Goal: Information Seeking & Learning: Learn about a topic

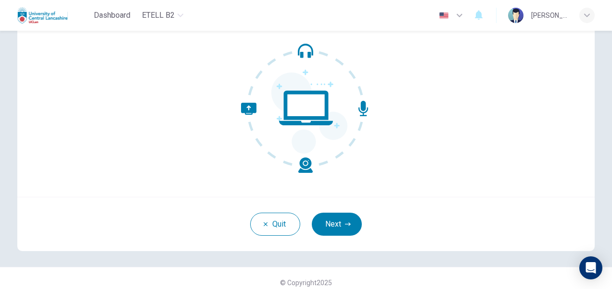
scroll to position [92, 0]
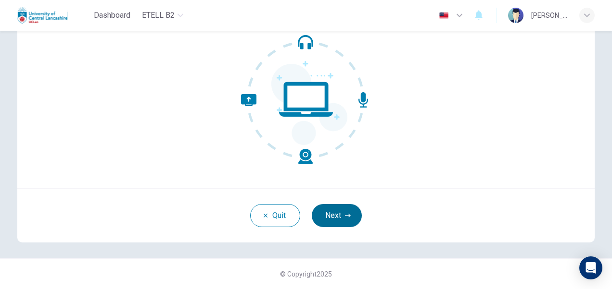
click at [341, 219] on button "Next" at bounding box center [337, 215] width 50 height 23
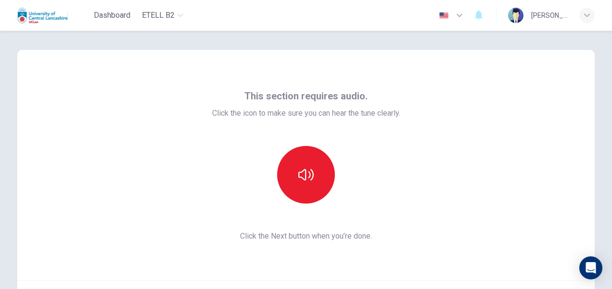
scroll to position [48, 0]
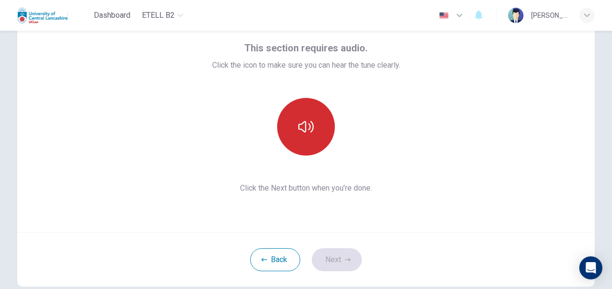
click at [304, 139] on button "button" at bounding box center [306, 127] width 58 height 58
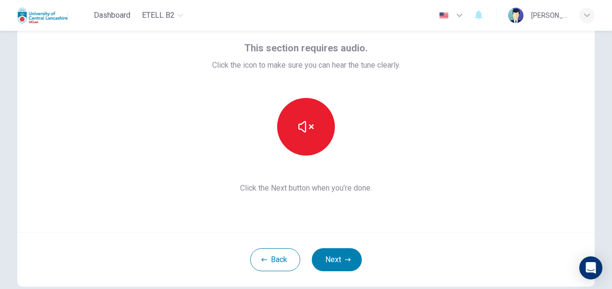
click at [491, 166] on div "This section requires audio. Click the icon to make sure you can hear the tune …" at bounding box center [305, 117] width 577 height 231
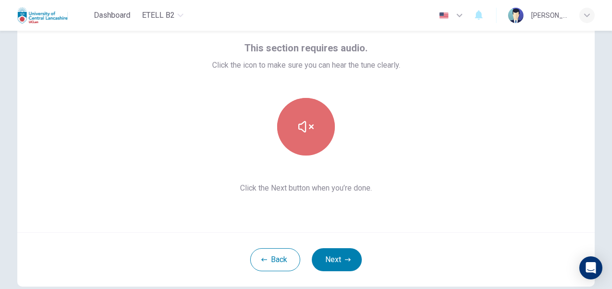
click at [304, 139] on button "button" at bounding box center [306, 127] width 58 height 58
click at [306, 130] on icon "button" at bounding box center [305, 127] width 15 height 12
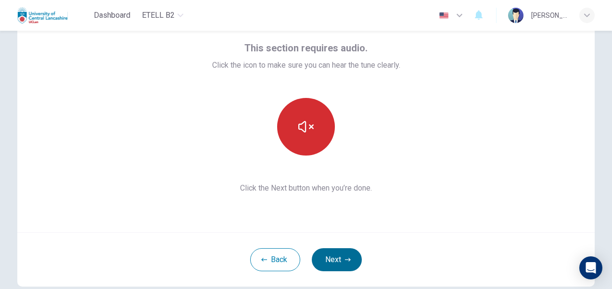
click at [335, 263] on button "Next" at bounding box center [337, 260] width 50 height 23
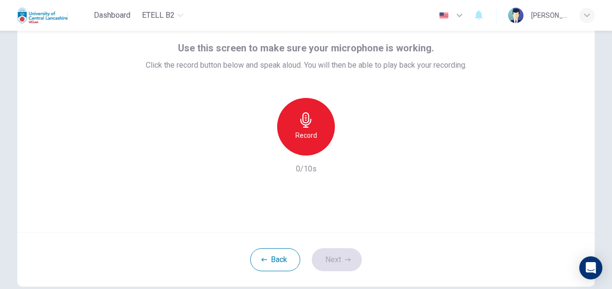
click at [353, 169] on div "Record 0/10s" at bounding box center [306, 136] width 321 height 77
click at [301, 137] on h6 "Record" at bounding box center [306, 136] width 22 height 12
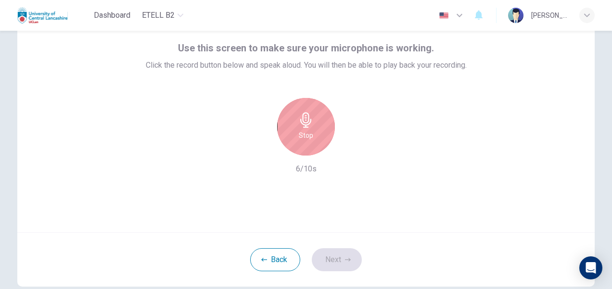
click at [308, 137] on h6 "Stop" at bounding box center [306, 136] width 14 height 12
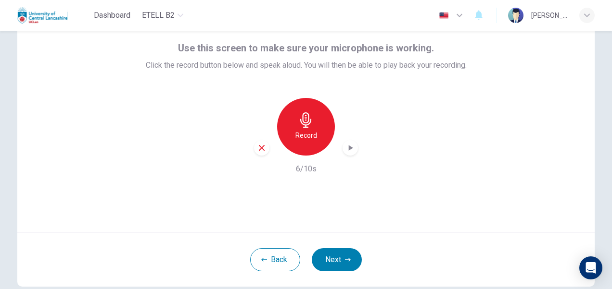
click at [350, 146] on icon "button" at bounding box center [350, 148] width 10 height 10
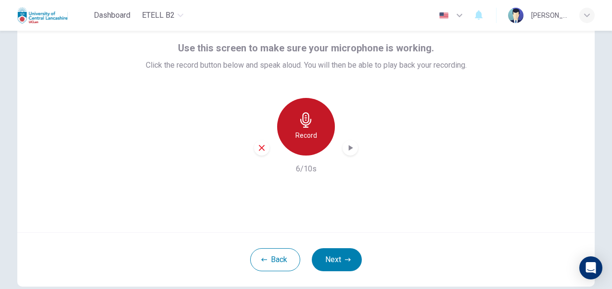
click at [302, 139] on h6 "Record" at bounding box center [306, 136] width 22 height 12
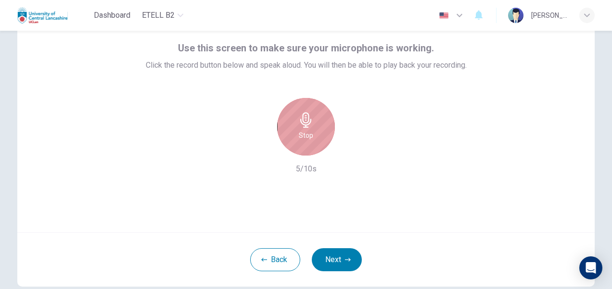
click at [302, 139] on h6 "Stop" at bounding box center [306, 136] width 14 height 12
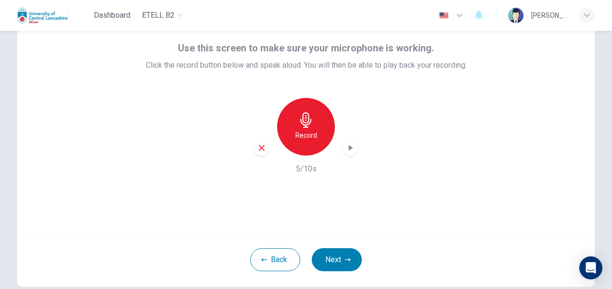
click at [346, 150] on icon "button" at bounding box center [350, 148] width 10 height 10
click at [258, 152] on icon "button" at bounding box center [261, 148] width 9 height 9
click at [311, 137] on h6 "Record" at bounding box center [306, 136] width 22 height 12
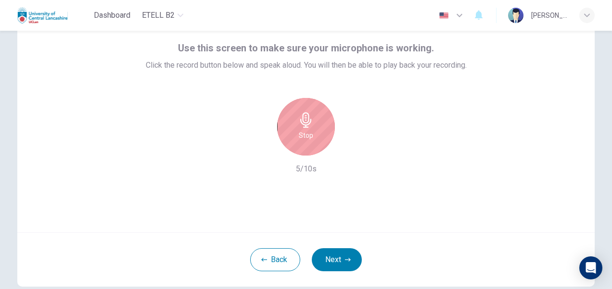
click at [312, 133] on div "Stop" at bounding box center [306, 127] width 58 height 58
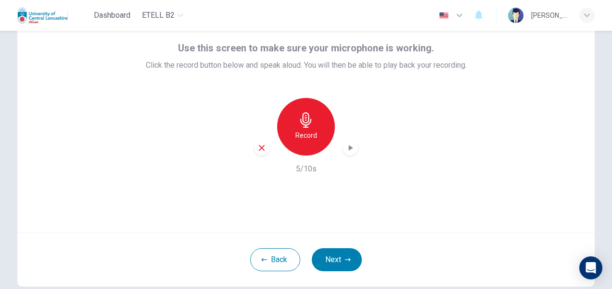
click at [352, 151] on div "button" at bounding box center [349, 147] width 15 height 15
click at [340, 262] on button "Next" at bounding box center [337, 260] width 50 height 23
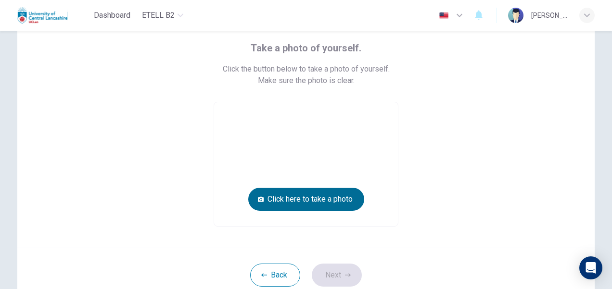
click at [334, 200] on button "Click here to take a photo" at bounding box center [306, 199] width 116 height 23
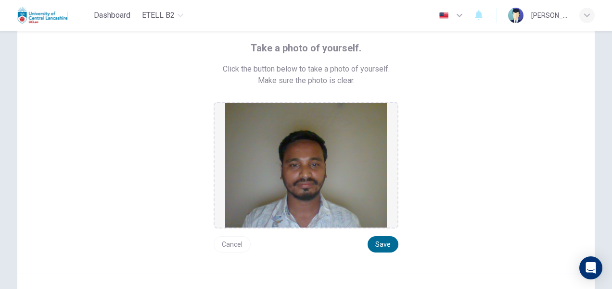
click at [379, 246] on button "Save" at bounding box center [382, 245] width 31 height 16
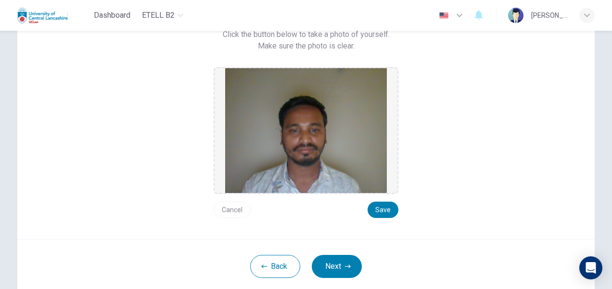
scroll to position [96, 0]
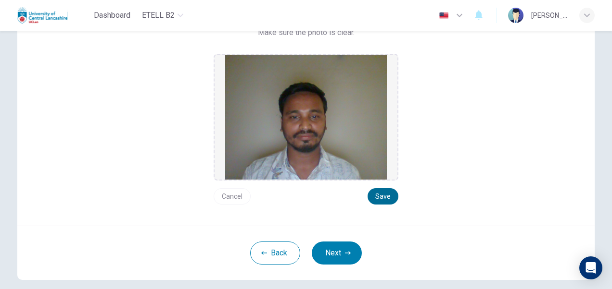
click at [381, 194] on button "Save" at bounding box center [382, 196] width 31 height 16
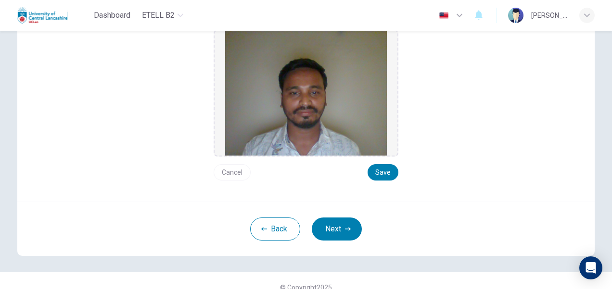
scroll to position [133, 0]
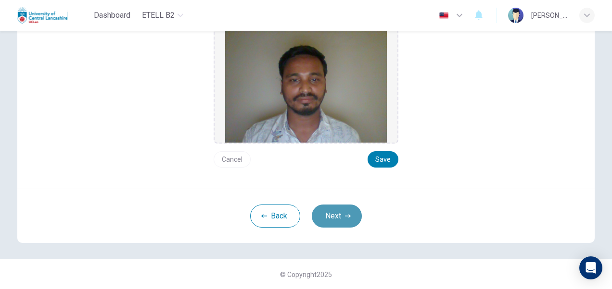
click at [338, 220] on button "Next" at bounding box center [337, 216] width 50 height 23
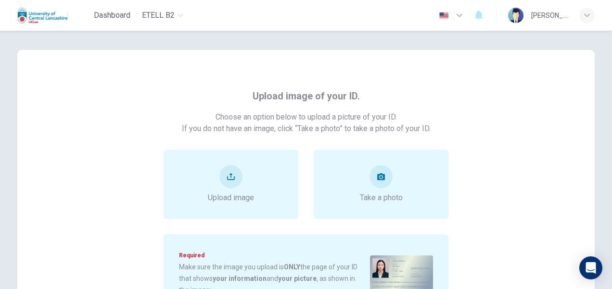
scroll to position [48, 0]
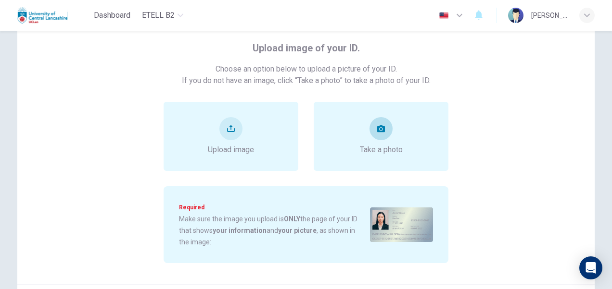
click at [377, 132] on icon "take photo" at bounding box center [381, 129] width 8 height 8
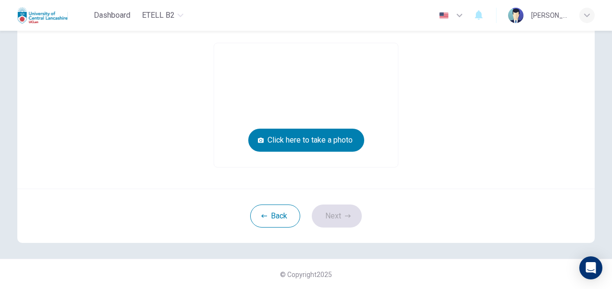
scroll to position [119, 0]
click at [258, 215] on button "Back" at bounding box center [275, 215] width 50 height 23
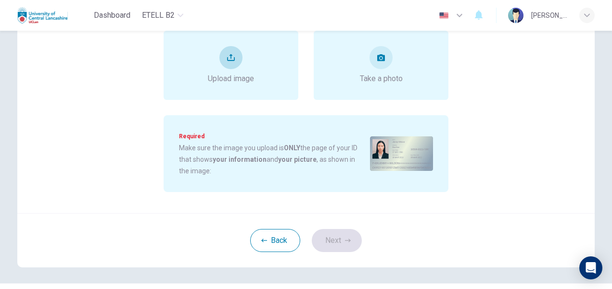
click at [231, 62] on button "upload" at bounding box center [230, 57] width 23 height 23
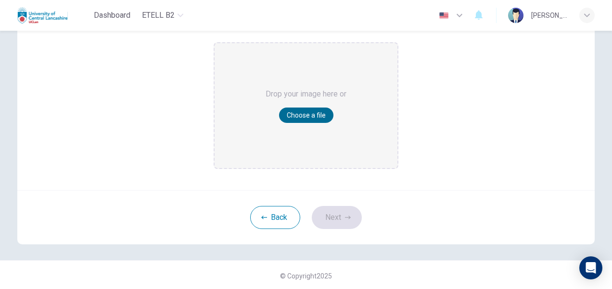
click at [299, 114] on button "Choose a file" at bounding box center [306, 115] width 54 height 15
click at [267, 217] on button "Back" at bounding box center [275, 217] width 50 height 23
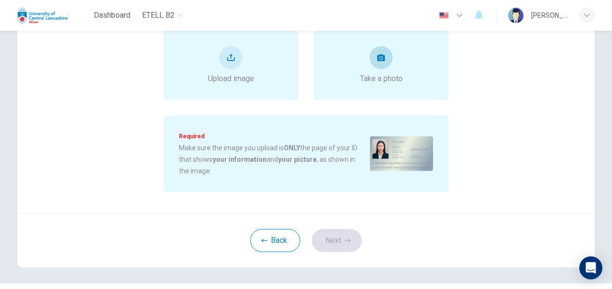
click at [378, 64] on button "take photo" at bounding box center [380, 57] width 23 height 23
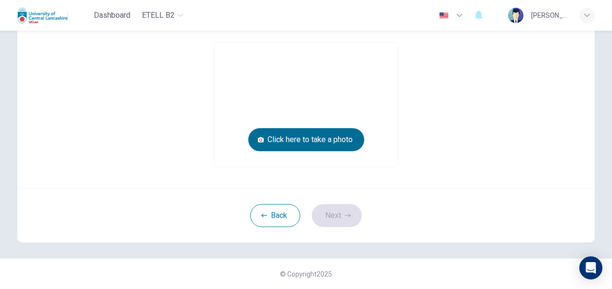
click at [335, 145] on button "Click here to take a photo" at bounding box center [306, 139] width 116 height 23
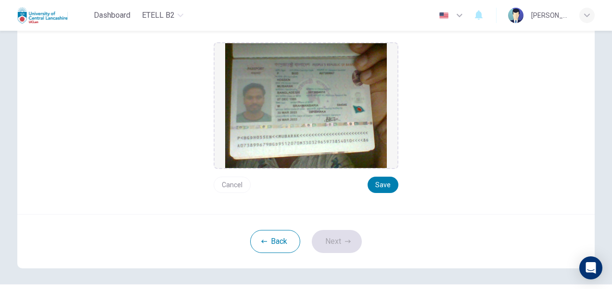
click at [231, 183] on button "Cancel" at bounding box center [231, 185] width 37 height 16
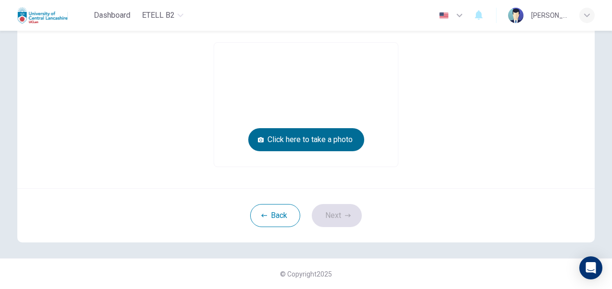
click at [303, 143] on button "Click here to take a photo" at bounding box center [306, 139] width 116 height 23
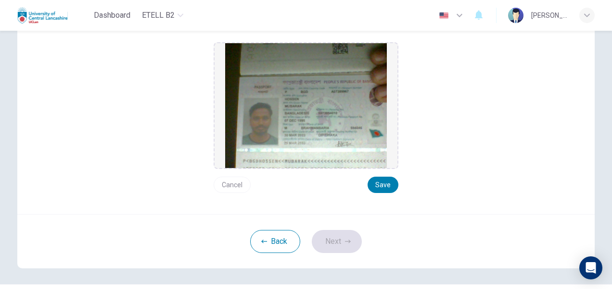
click at [231, 182] on button "Cancel" at bounding box center [231, 185] width 37 height 16
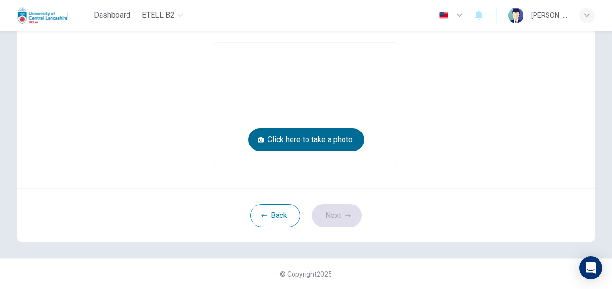
click at [322, 141] on button "Click here to take a photo" at bounding box center [306, 139] width 116 height 23
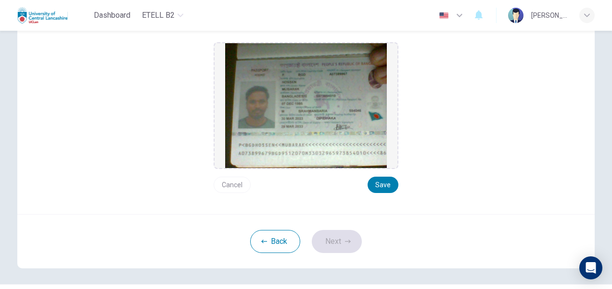
click at [223, 185] on button "Cancel" at bounding box center [231, 185] width 37 height 16
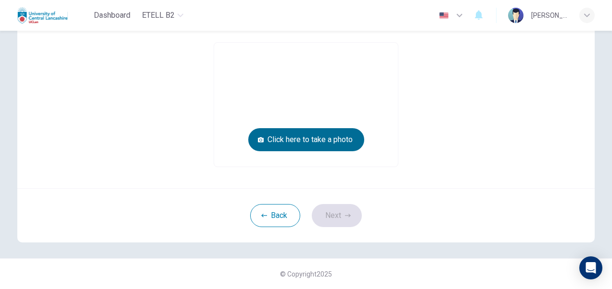
click at [327, 140] on button "Click here to take a photo" at bounding box center [306, 139] width 116 height 23
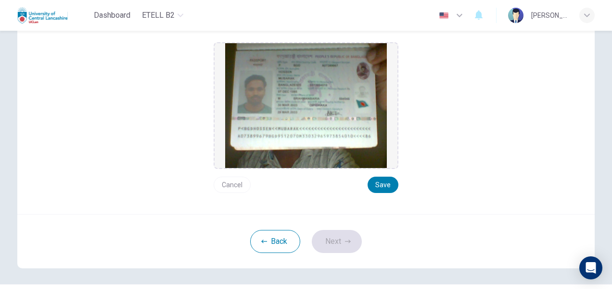
click at [233, 184] on button "Cancel" at bounding box center [231, 185] width 37 height 16
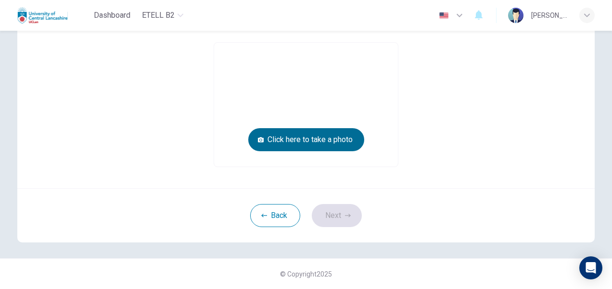
click at [287, 142] on button "Click here to take a photo" at bounding box center [306, 139] width 116 height 23
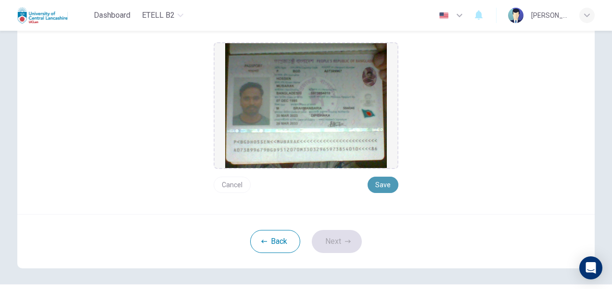
click at [384, 185] on button "Save" at bounding box center [382, 185] width 31 height 16
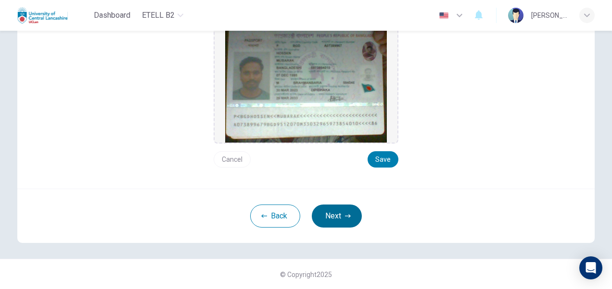
click at [329, 215] on button "Next" at bounding box center [337, 216] width 50 height 23
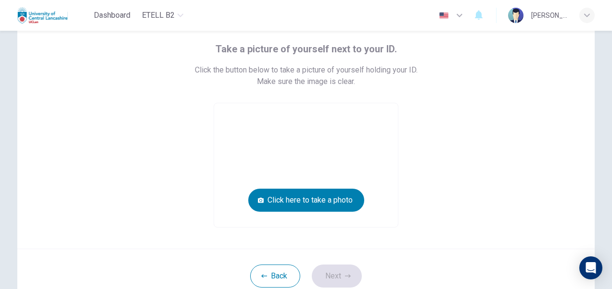
scroll to position [60, 0]
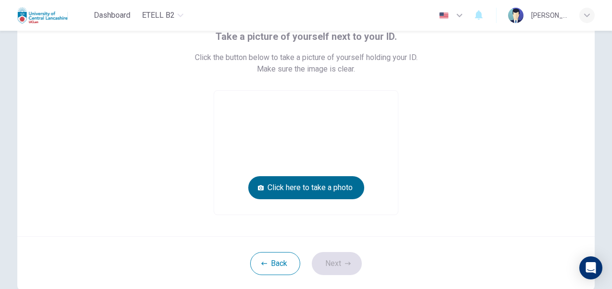
click at [328, 185] on button "Click here to take a photo" at bounding box center [306, 187] width 116 height 23
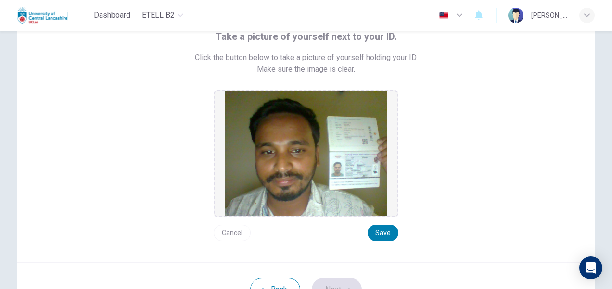
scroll to position [108, 0]
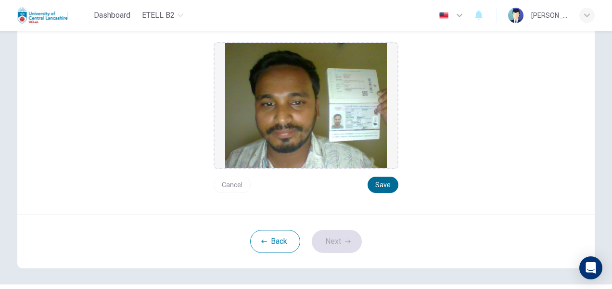
click at [380, 188] on button "Save" at bounding box center [382, 185] width 31 height 16
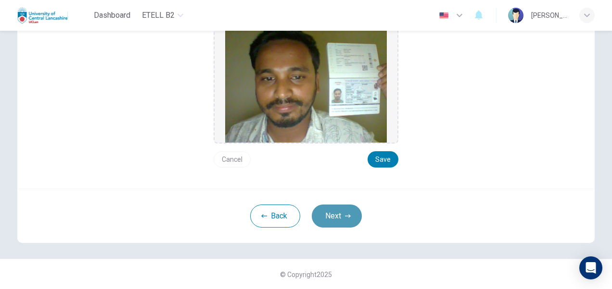
click at [334, 217] on button "Next" at bounding box center [337, 216] width 50 height 23
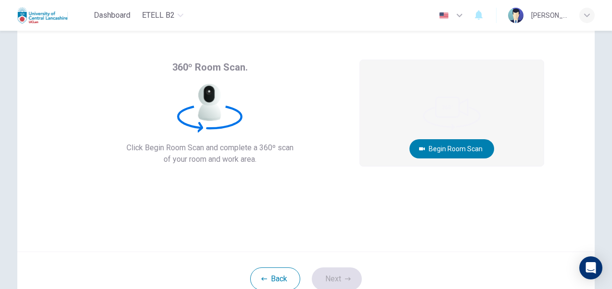
scroll to position [48, 0]
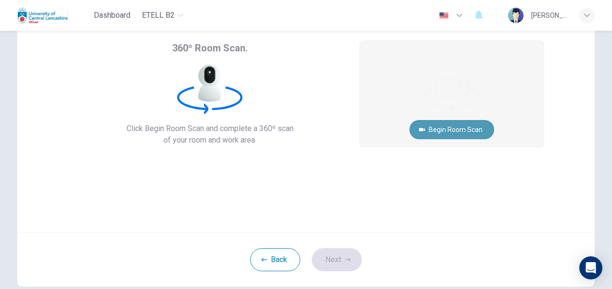
click at [447, 130] on button "Begin Room Scan" at bounding box center [451, 129] width 85 height 19
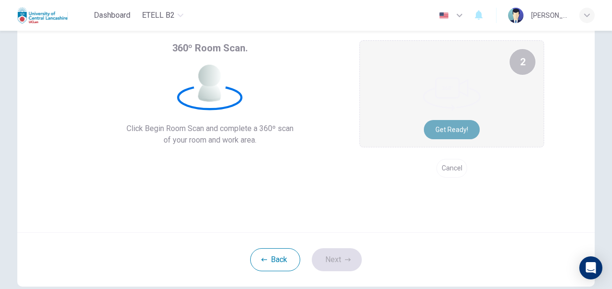
click at [447, 130] on button "Get ready!" at bounding box center [452, 129] width 56 height 19
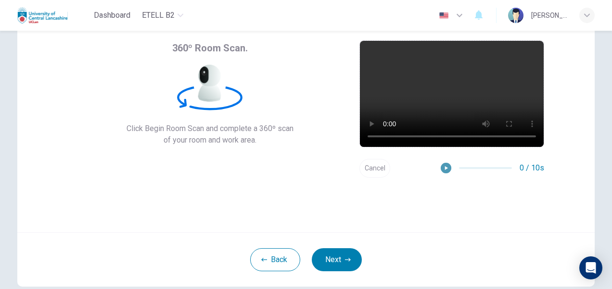
click at [442, 170] on icon "button" at bounding box center [445, 168] width 7 height 7
click at [373, 171] on button "Cancel" at bounding box center [374, 168] width 31 height 19
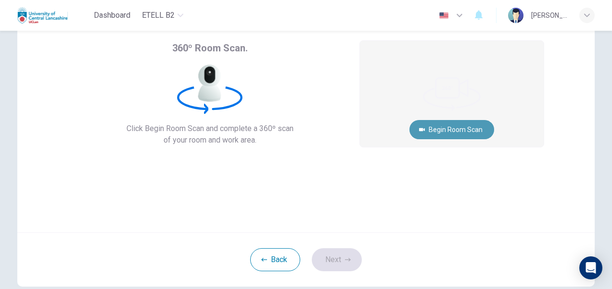
click at [438, 123] on button "Begin Room Scan" at bounding box center [451, 129] width 85 height 19
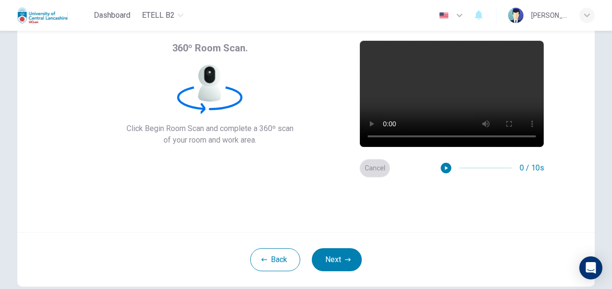
click at [373, 171] on button "Cancel" at bounding box center [374, 168] width 31 height 19
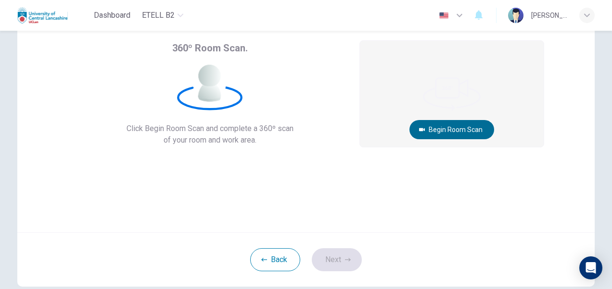
click at [450, 132] on button "Begin Room Scan" at bounding box center [451, 129] width 85 height 19
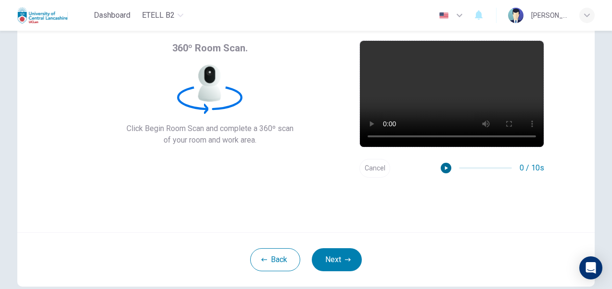
click at [445, 163] on button "button" at bounding box center [445, 168] width 11 height 11
click at [438, 170] on icon "button" at bounding box center [441, 168] width 7 height 7
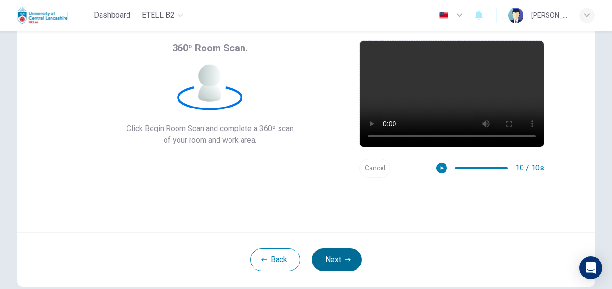
click at [346, 262] on icon "button" at bounding box center [348, 259] width 6 height 3
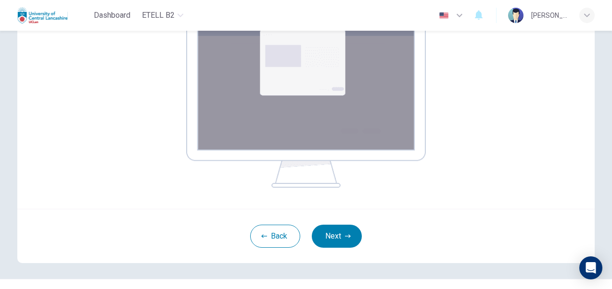
scroll to position [191, 0]
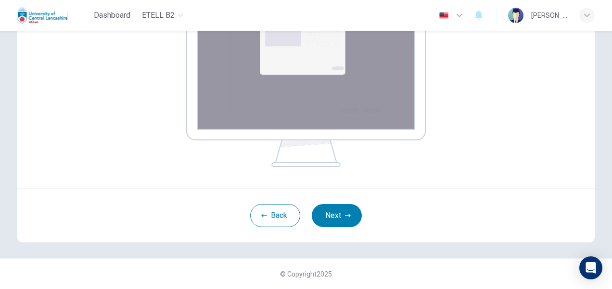
click at [307, 107] on img at bounding box center [305, 80] width 239 height 174
click at [336, 220] on button "Next" at bounding box center [337, 215] width 50 height 23
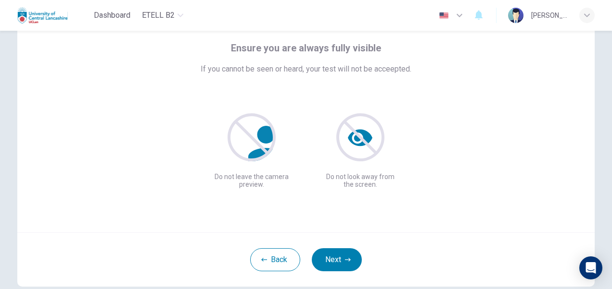
scroll to position [92, 0]
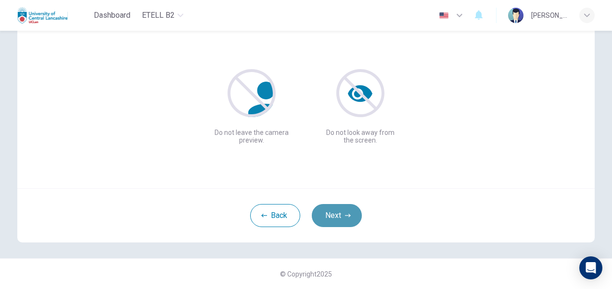
click at [338, 215] on button "Next" at bounding box center [337, 215] width 50 height 23
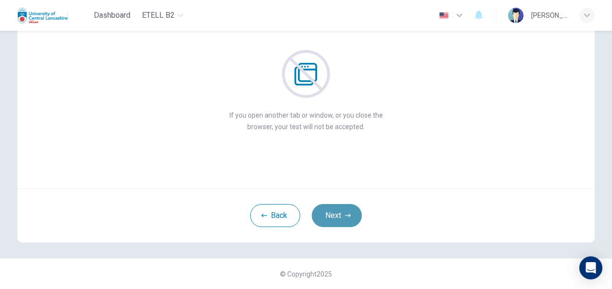
click at [338, 215] on button "Next" at bounding box center [337, 215] width 50 height 23
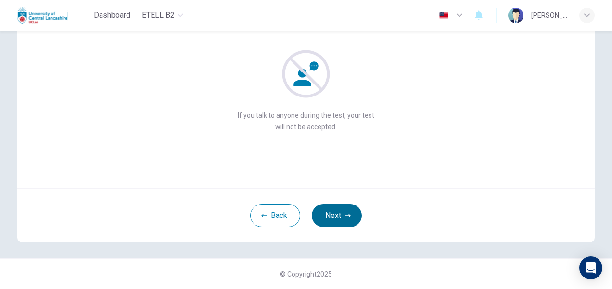
click at [338, 215] on button "Next" at bounding box center [337, 215] width 50 height 23
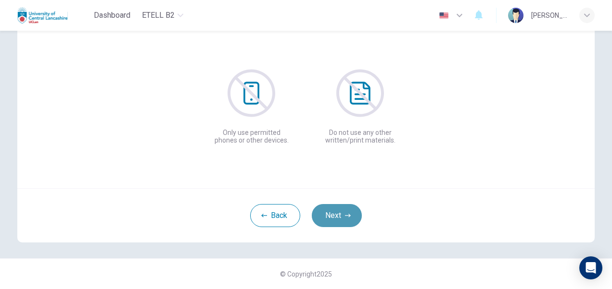
click at [338, 215] on button "Next" at bounding box center [337, 215] width 50 height 23
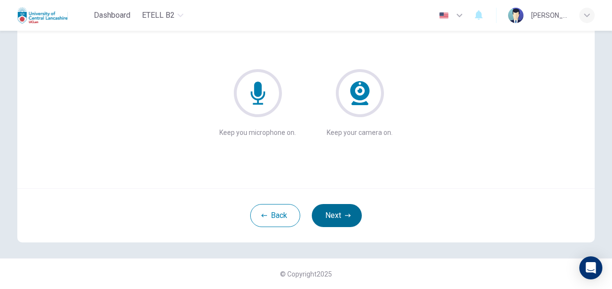
click at [338, 215] on button "Next" at bounding box center [337, 215] width 50 height 23
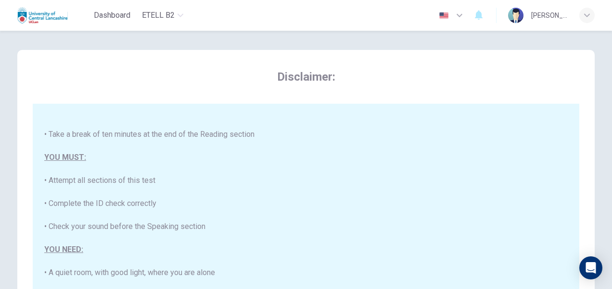
scroll to position [214, 0]
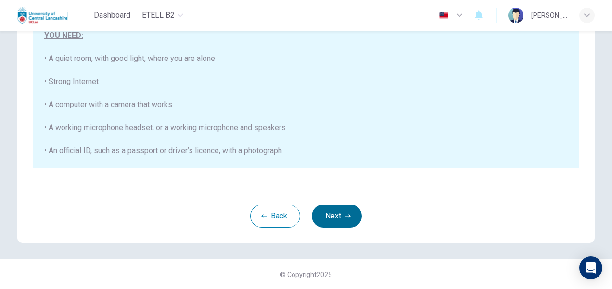
click at [336, 215] on button "Next" at bounding box center [337, 216] width 50 height 23
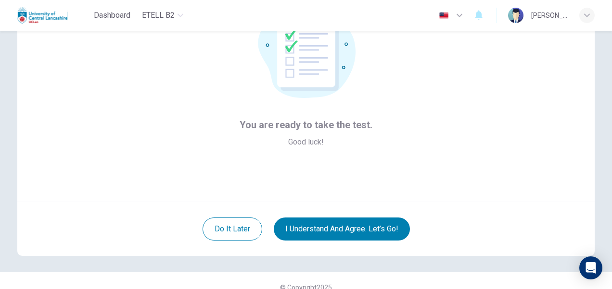
scroll to position [92, 0]
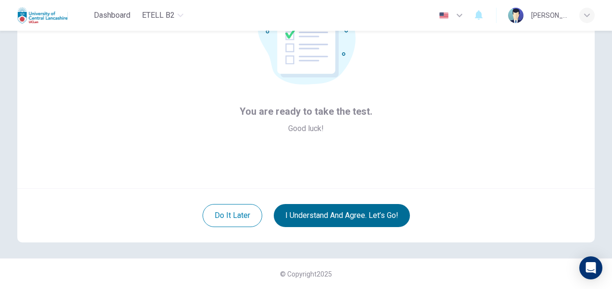
click at [383, 216] on button "I understand and agree. Let’s go!" at bounding box center [342, 215] width 136 height 23
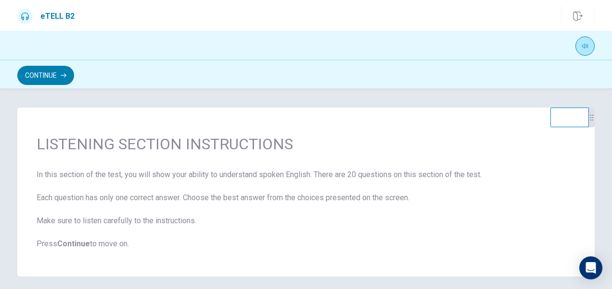
click at [587, 50] on button "button" at bounding box center [584, 46] width 19 height 19
drag, startPoint x: 586, startPoint y: 61, endPoint x: 600, endPoint y: 60, distance: 14.5
click at [600, 60] on body "This site uses cookies, as explained in our Privacy Policy . If you agree to th…" at bounding box center [306, 144] width 612 height 289
click at [419, 144] on span "LISTENING SECTION INSTRUCTIONS" at bounding box center [306, 144] width 538 height 19
click at [48, 71] on button "Continue" at bounding box center [45, 75] width 57 height 19
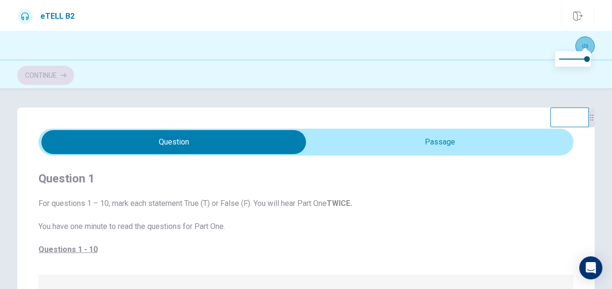
click at [587, 45] on icon "button" at bounding box center [585, 46] width 6 height 6
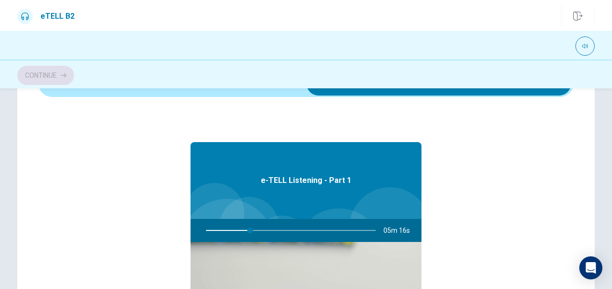
scroll to position [48, 0]
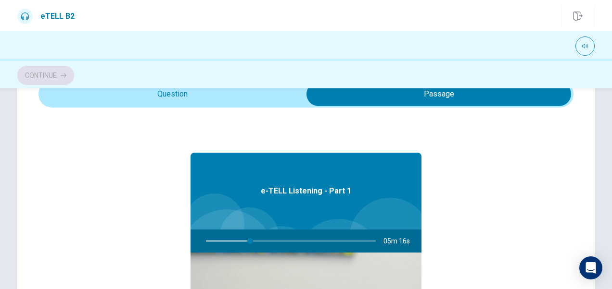
type input "**"
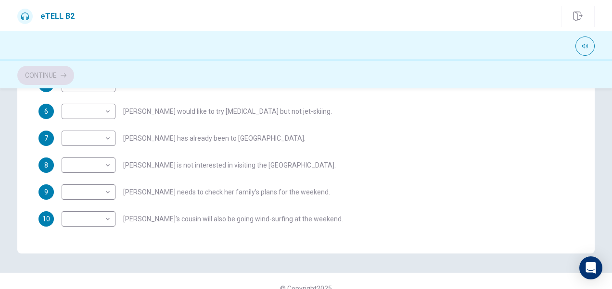
scroll to position [148, 0]
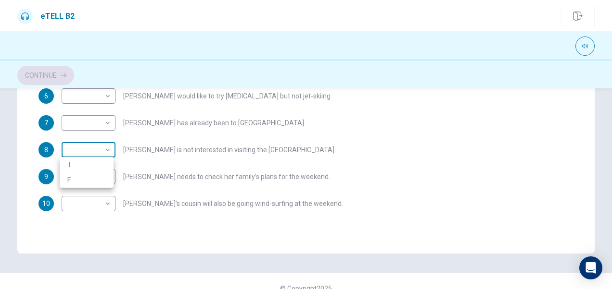
click at [91, 148] on body "This site uses cookies, as explained in our Privacy Policy . If you agree to th…" at bounding box center [306, 144] width 612 height 289
click at [75, 168] on li "T" at bounding box center [87, 164] width 54 height 15
type input "*"
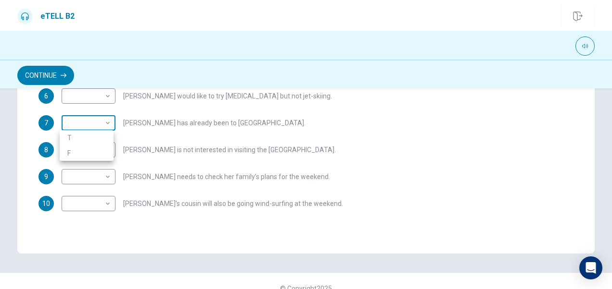
click at [107, 126] on body "This site uses cookies, as explained in our Privacy Policy . If you agree to th…" at bounding box center [306, 144] width 612 height 289
click at [79, 155] on li "F" at bounding box center [87, 153] width 54 height 15
type input "*"
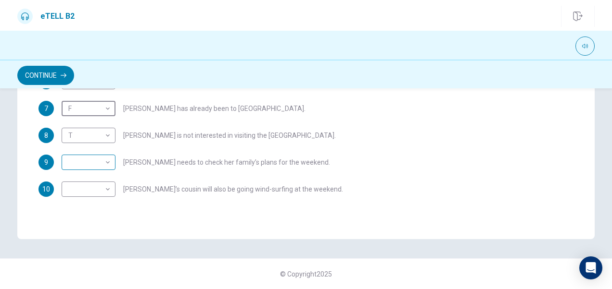
click at [103, 162] on body "This site uses cookies, as explained in our Privacy Policy . If you agree to th…" at bounding box center [306, 144] width 612 height 289
click at [80, 179] on li "T" at bounding box center [87, 177] width 54 height 15
type input "*"
click at [102, 188] on body "This site uses cookies, as explained in our Privacy Policy . If you agree to th…" at bounding box center [306, 144] width 612 height 289
click at [76, 204] on li "T" at bounding box center [87, 204] width 54 height 15
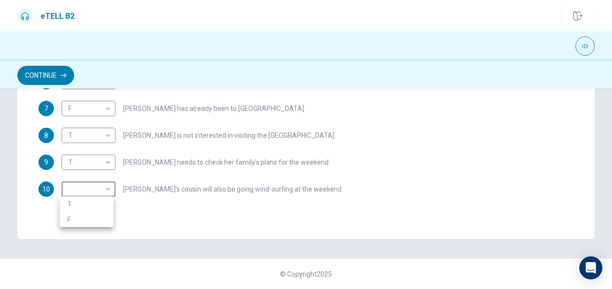
type input "*"
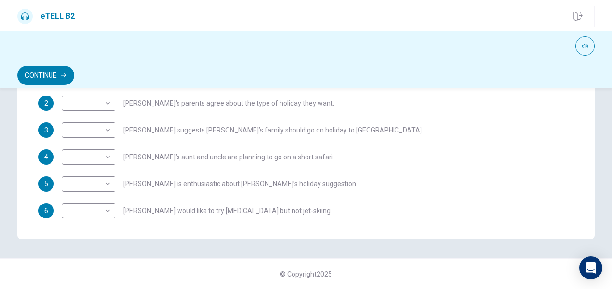
scroll to position [4, 0]
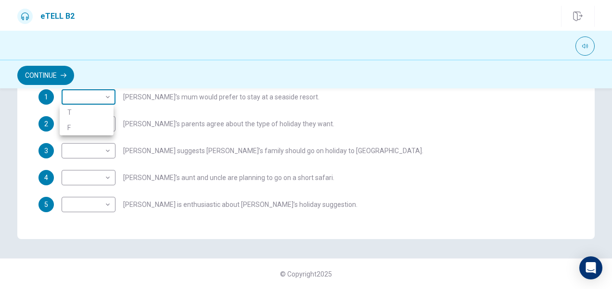
click at [97, 100] on body "This site uses cookies, as explained in our Privacy Policy . If you agree to th…" at bounding box center [306, 144] width 612 height 289
click at [81, 113] on li "T" at bounding box center [87, 112] width 54 height 15
type input "*"
click at [102, 125] on body "This site uses cookies, as explained in our Privacy Policy . If you agree to th…" at bounding box center [306, 144] width 612 height 289
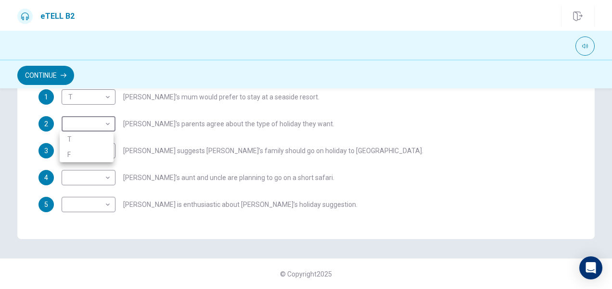
click at [73, 154] on li "F" at bounding box center [87, 154] width 54 height 15
type input "*"
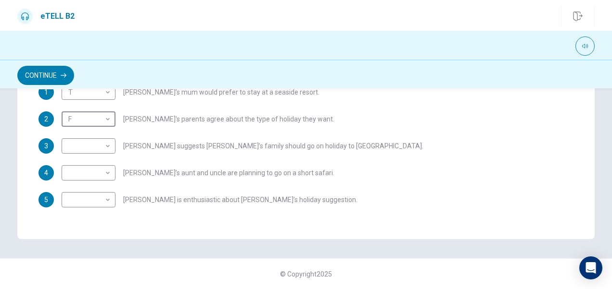
scroll to position [6, 0]
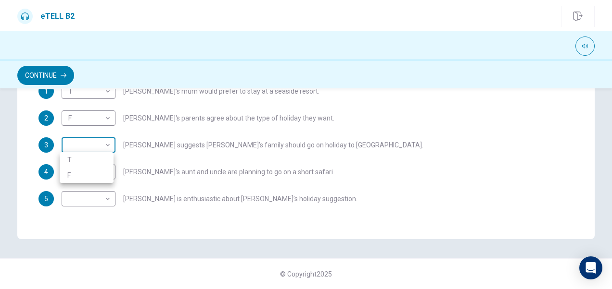
click at [91, 147] on body "This site uses cookies, as explained in our Privacy Policy . If you agree to th…" at bounding box center [306, 144] width 612 height 289
click at [78, 158] on li "T" at bounding box center [87, 159] width 54 height 15
type input "*"
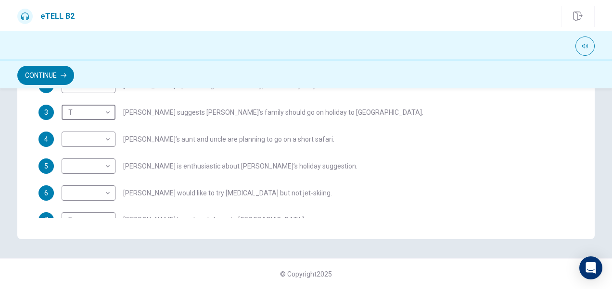
scroll to position [52, 0]
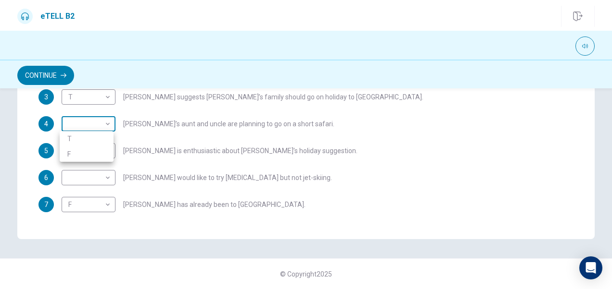
click at [99, 125] on body "This site uses cookies, as explained in our Privacy Policy . If you agree to th…" at bounding box center [306, 144] width 612 height 289
click at [75, 154] on li "F" at bounding box center [87, 154] width 54 height 15
type input "*"
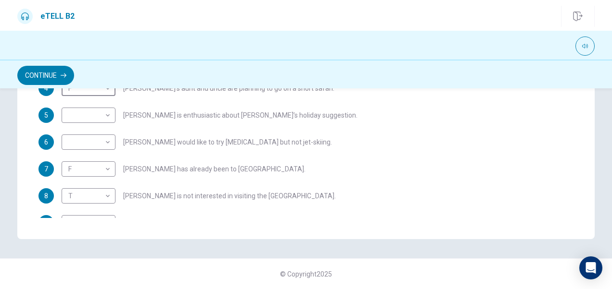
scroll to position [100, 0]
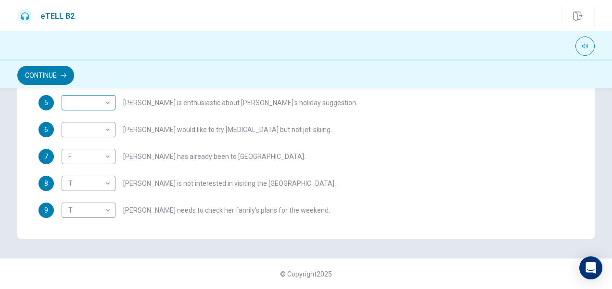
click at [90, 101] on body "This site uses cookies, as explained in our Privacy Policy . If you agree to th…" at bounding box center [306, 144] width 612 height 289
click at [74, 119] on li "T" at bounding box center [87, 117] width 54 height 15
type input "*"
click at [92, 131] on body "This site uses cookies, as explained in our Privacy Policy . If you agree to th…" at bounding box center [306, 144] width 612 height 289
click at [76, 156] on li "F" at bounding box center [87, 159] width 54 height 15
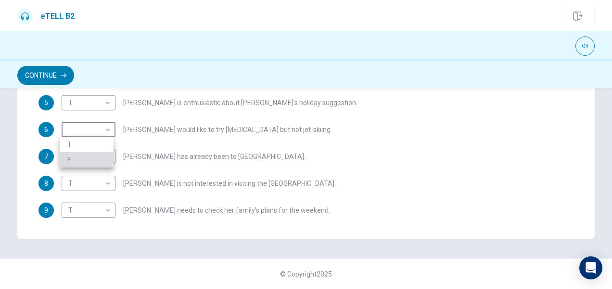
type input "*"
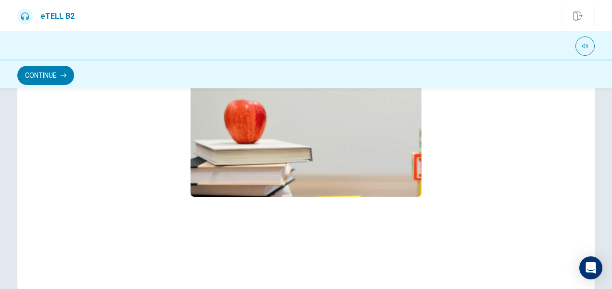
scroll to position [207, 0]
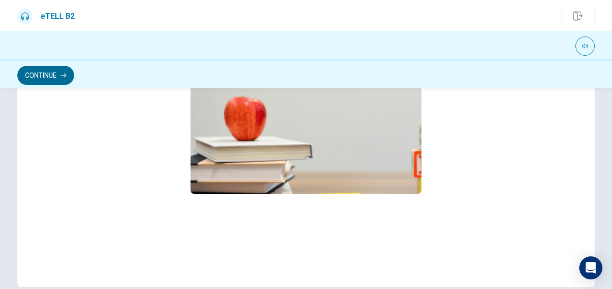
click at [44, 82] on button "Continue" at bounding box center [45, 75] width 57 height 19
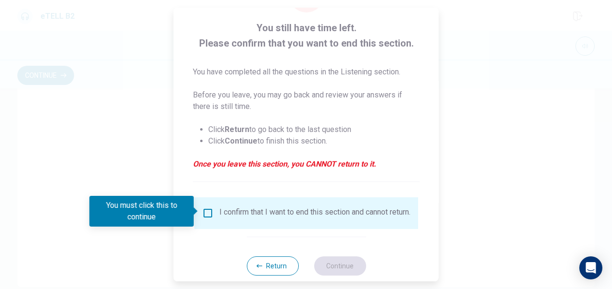
scroll to position [69, 0]
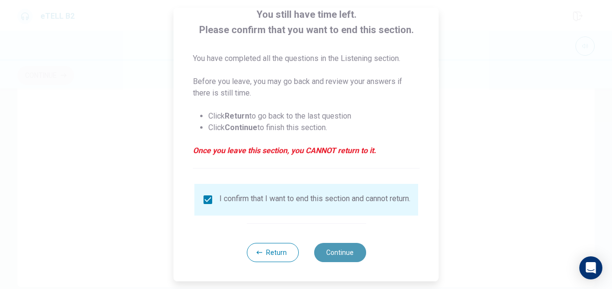
click at [323, 250] on button "Continue" at bounding box center [339, 252] width 52 height 19
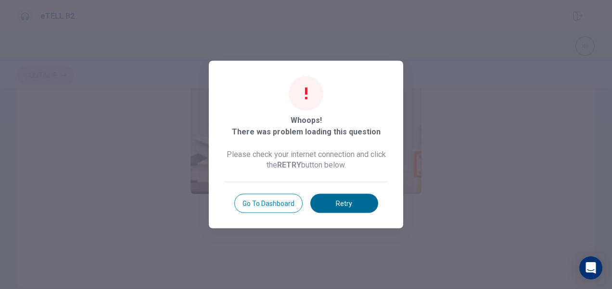
click at [345, 203] on button "Retry" at bounding box center [344, 203] width 68 height 19
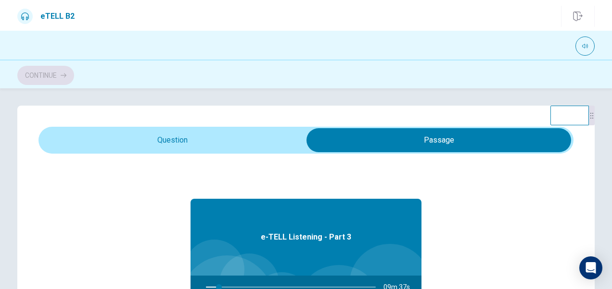
scroll to position [0, 0]
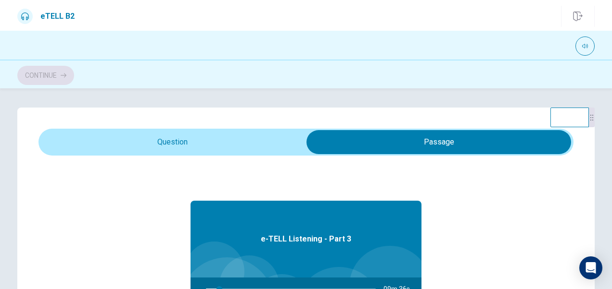
type input "*"
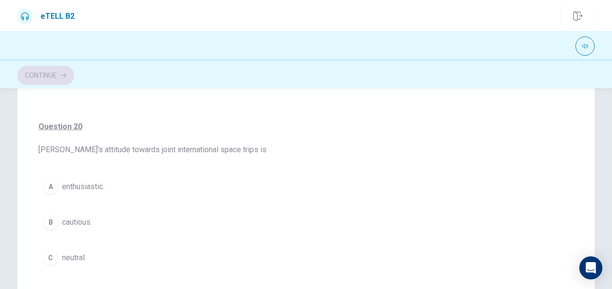
scroll to position [240, 0]
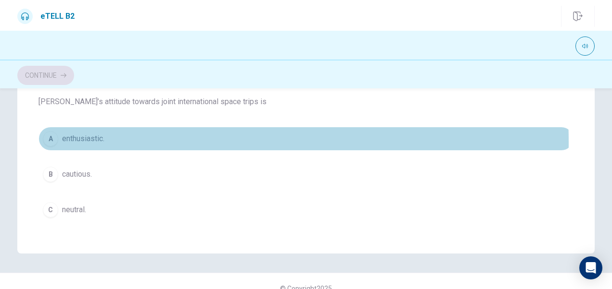
click at [89, 139] on span "enthusiastic." at bounding box center [83, 139] width 42 height 12
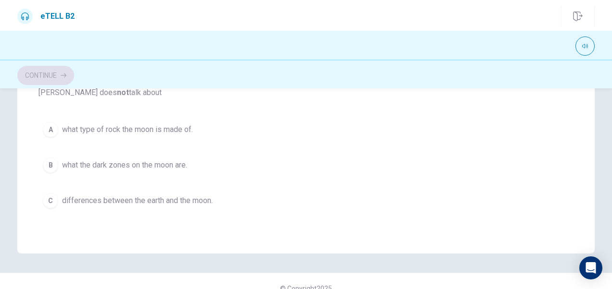
scroll to position [287, 0]
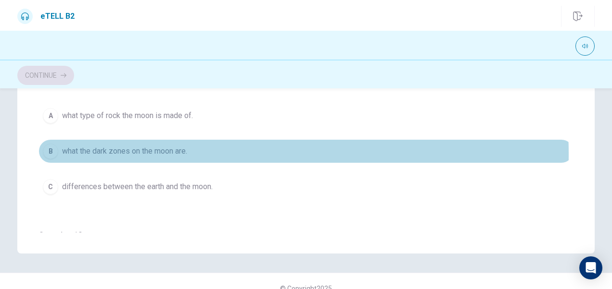
click at [128, 152] on span "what the dark zones on the moon are." at bounding box center [124, 152] width 125 height 12
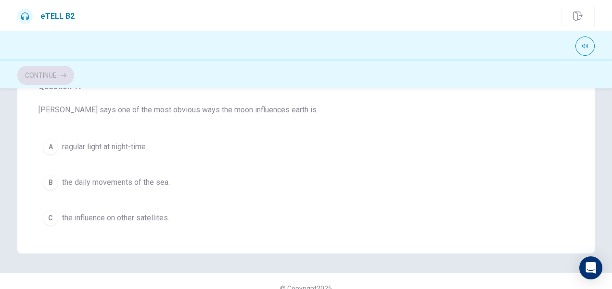
scroll to position [94, 0]
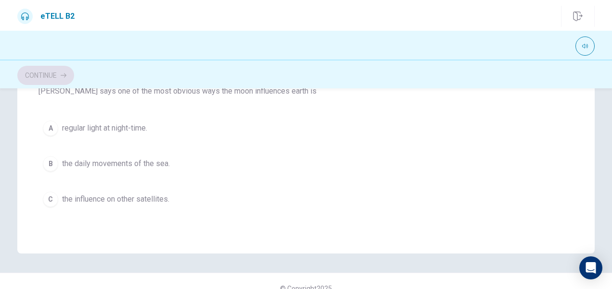
click at [137, 162] on span "the daily movements of the sea." at bounding box center [116, 164] width 108 height 12
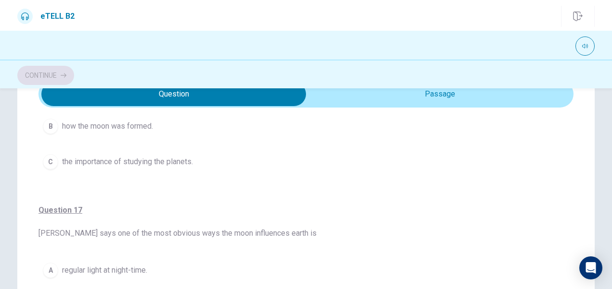
scroll to position [96, 0]
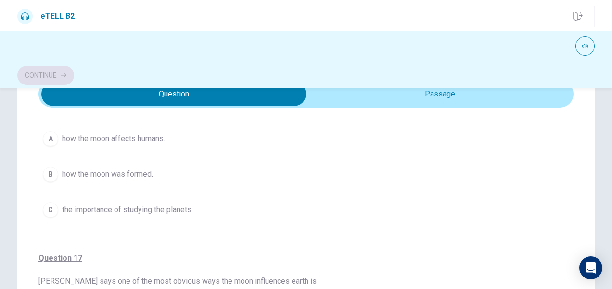
click at [151, 139] on span "how the moon affects humans." at bounding box center [113, 139] width 103 height 12
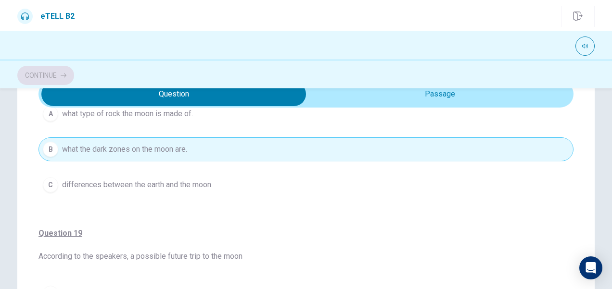
scroll to position [433, 0]
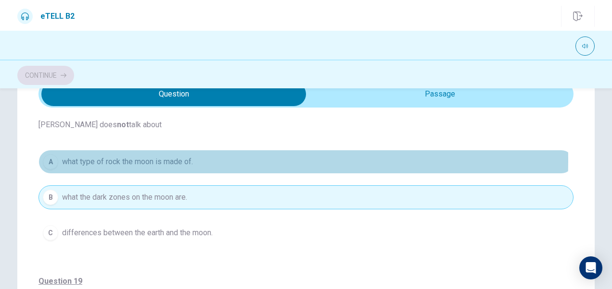
click at [115, 158] on span "what type of rock the moon is made of." at bounding box center [127, 162] width 131 height 12
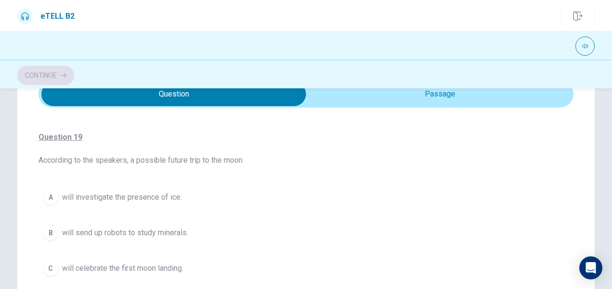
scroll to position [623, 0]
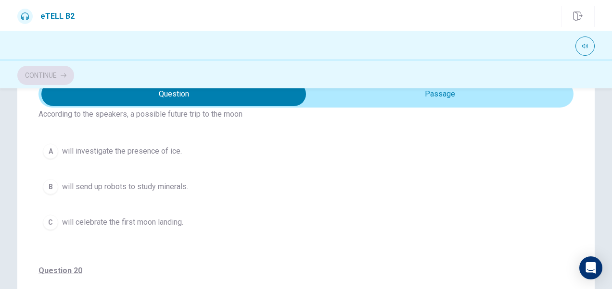
click at [121, 222] on span "will celebrate the first moon landing." at bounding box center [122, 223] width 121 height 12
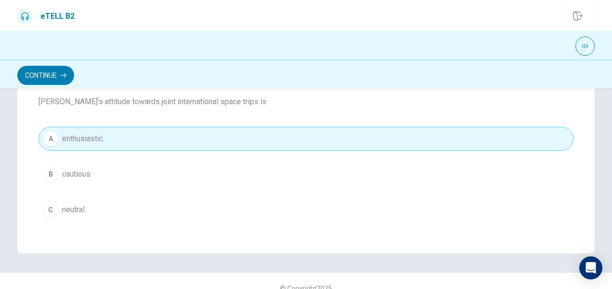
scroll to position [255, 0]
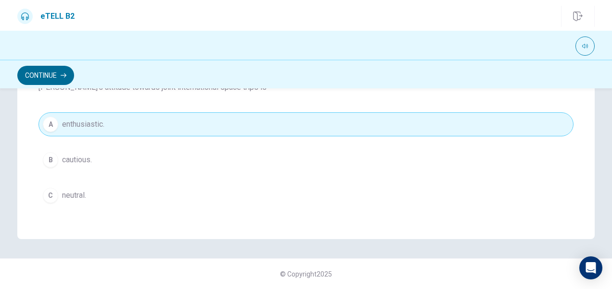
click at [60, 82] on button "Continue" at bounding box center [45, 75] width 57 height 19
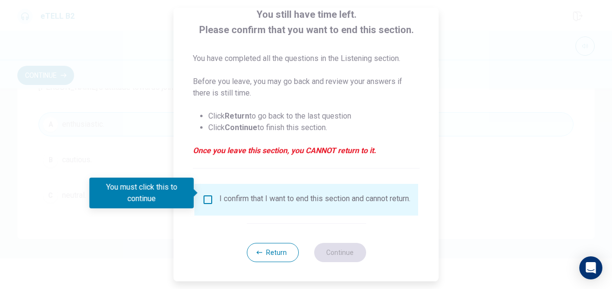
scroll to position [69, 0]
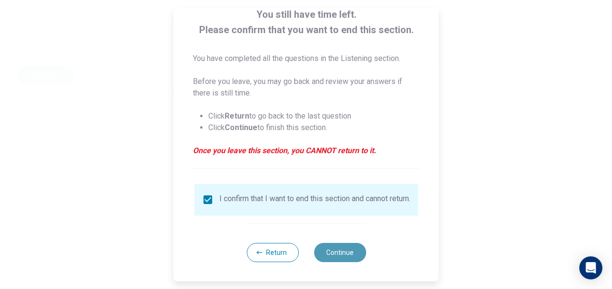
click at [330, 252] on button "Continue" at bounding box center [339, 252] width 52 height 19
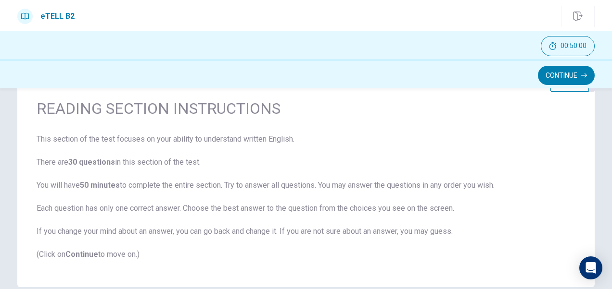
scroll to position [84, 0]
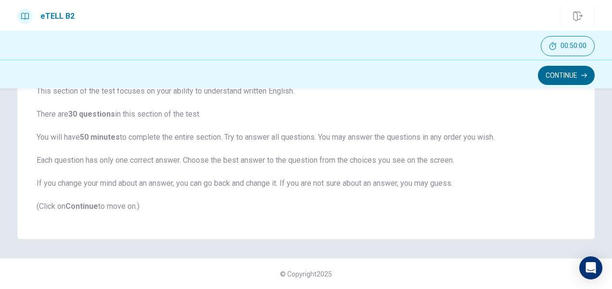
click at [546, 78] on button "Continue" at bounding box center [565, 75] width 57 height 19
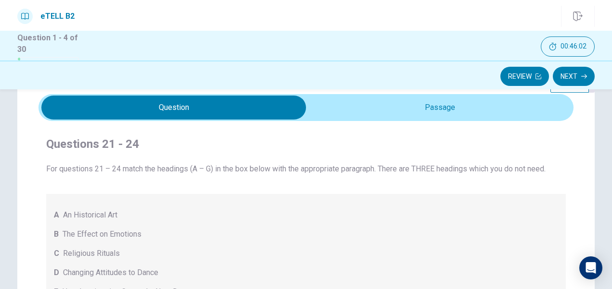
scroll to position [0, 0]
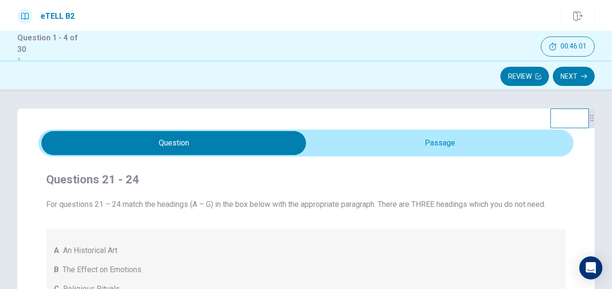
click at [398, 156] on span at bounding box center [305, 143] width 535 height 27
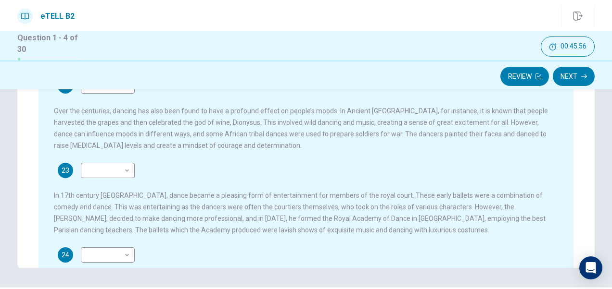
scroll to position [207, 0]
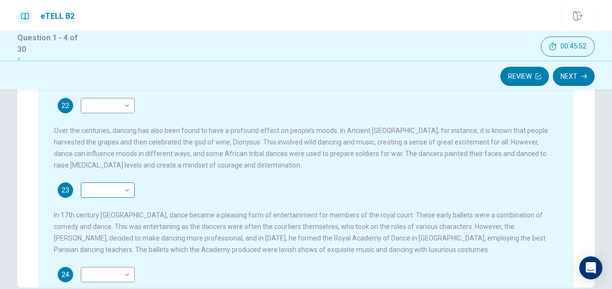
click at [105, 186] on body "This site uses cookies, as explained in our Privacy Policy . If you agree to th…" at bounding box center [306, 144] width 612 height 289
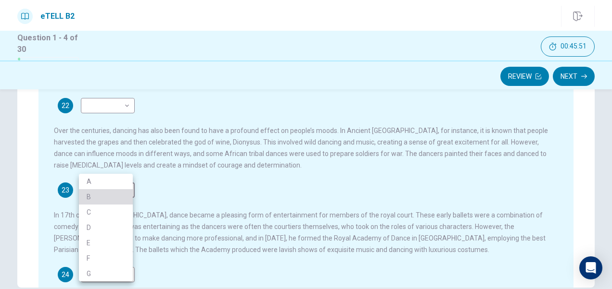
click at [93, 198] on li "B" at bounding box center [106, 196] width 54 height 15
type input "*"
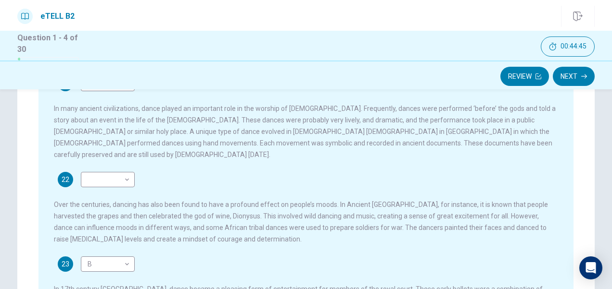
scroll to position [48, 0]
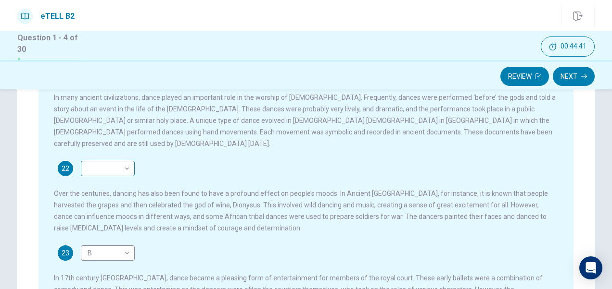
click at [100, 158] on body "This site uses cookies, as explained in our Privacy Policy . If you agree to th…" at bounding box center [306, 144] width 612 height 289
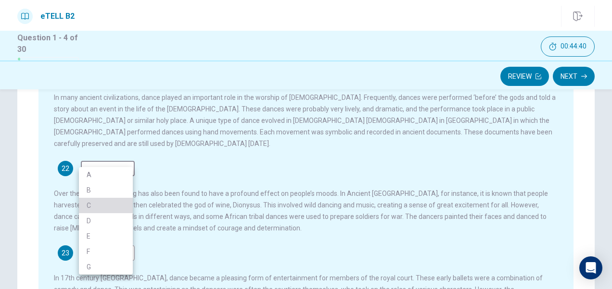
click at [98, 205] on li "C" at bounding box center [106, 205] width 54 height 15
type input "*"
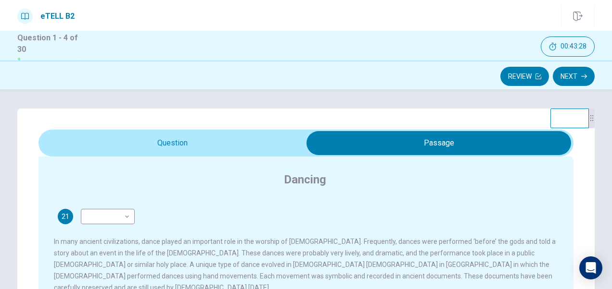
scroll to position [255, 0]
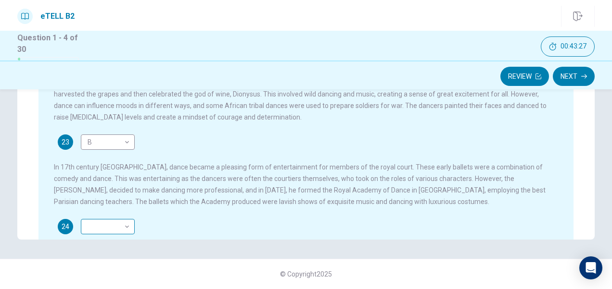
click at [96, 214] on body "This site uses cookies, as explained in our Privacy Policy . If you agree to th…" at bounding box center [306, 144] width 612 height 289
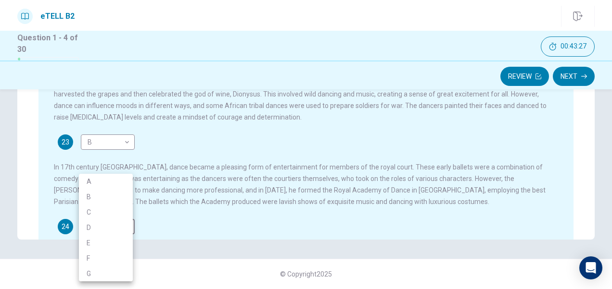
click at [91, 228] on li "D" at bounding box center [106, 227] width 54 height 15
type input "*"
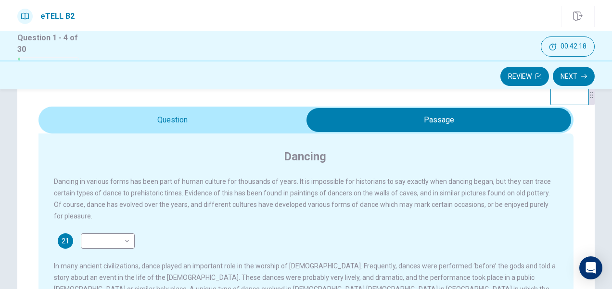
scroll to position [48, 0]
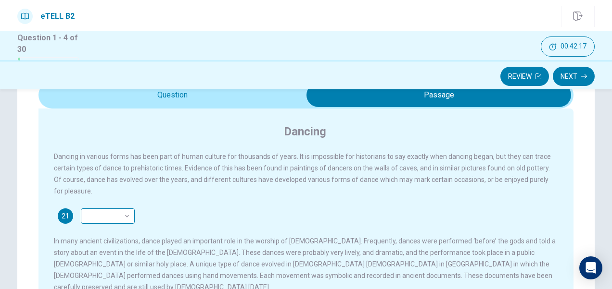
click at [97, 221] on body "This site uses cookies, as explained in our Privacy Policy . If you agree to th…" at bounding box center [306, 144] width 612 height 289
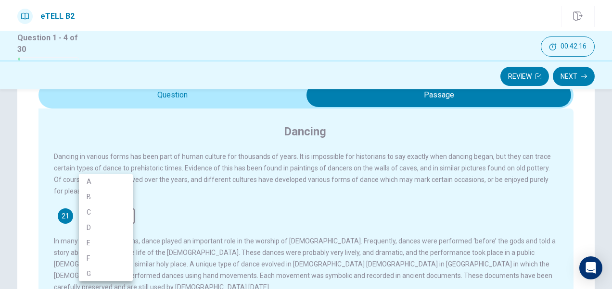
click at [92, 186] on li "A" at bounding box center [106, 181] width 54 height 15
type input "*"
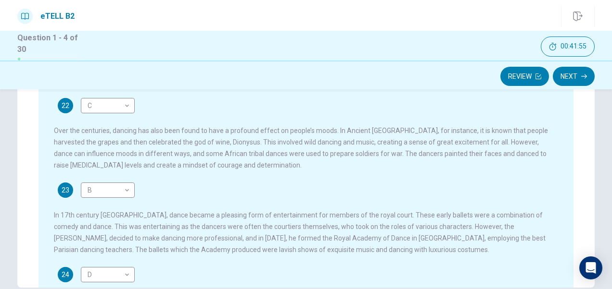
scroll to position [255, 0]
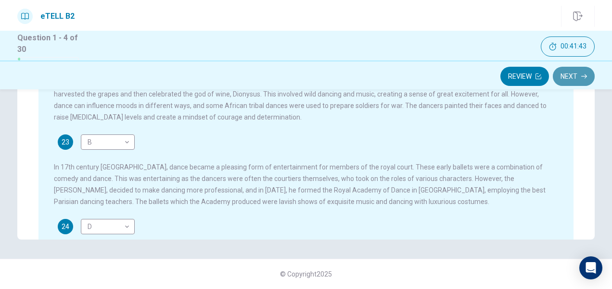
click at [562, 77] on button "Next" at bounding box center [573, 76] width 42 height 19
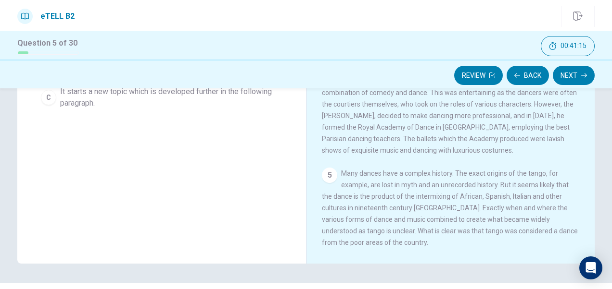
scroll to position [202, 0]
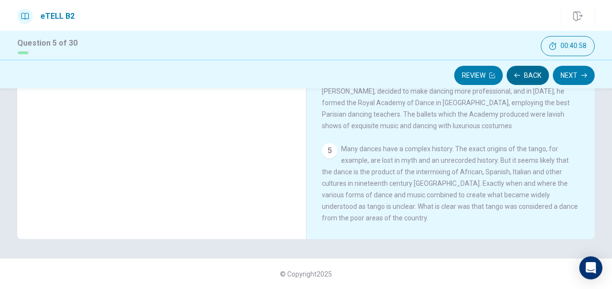
click at [537, 77] on button "Back" at bounding box center [527, 75] width 42 height 19
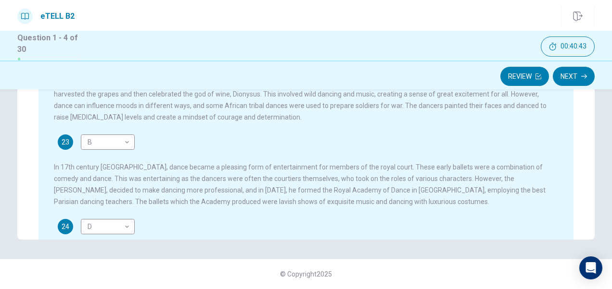
scroll to position [0, 0]
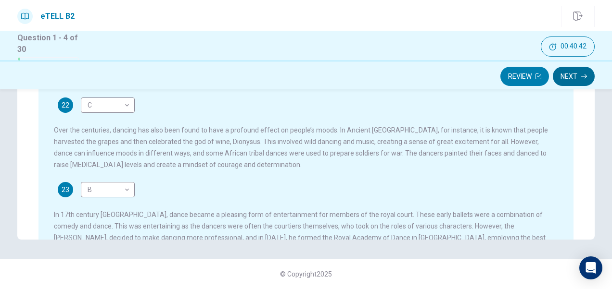
click at [562, 76] on button "Next" at bounding box center [573, 76] width 42 height 19
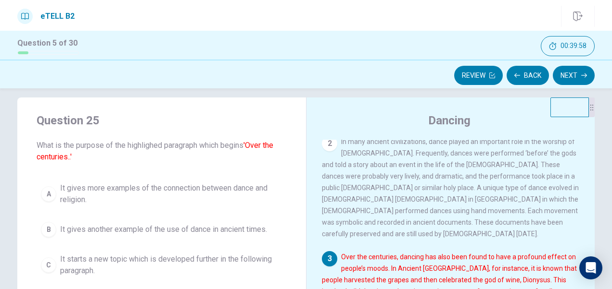
scroll to position [58, 0]
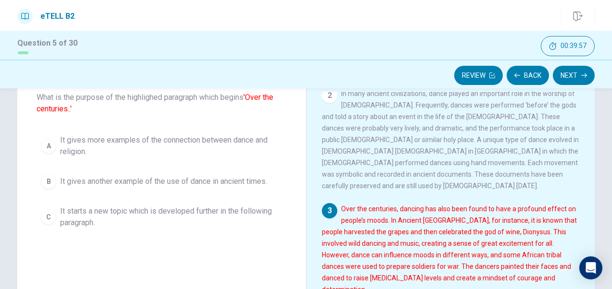
click at [193, 183] on span "It gives another example of the use of dance in ancient times." at bounding box center [163, 182] width 207 height 12
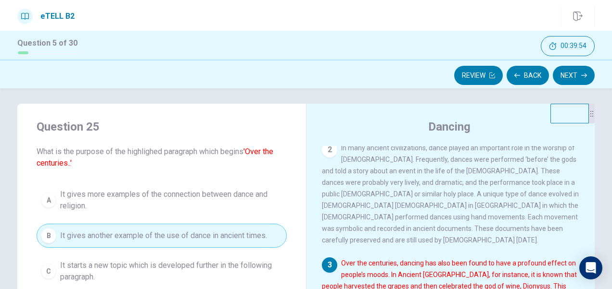
scroll to position [0, 0]
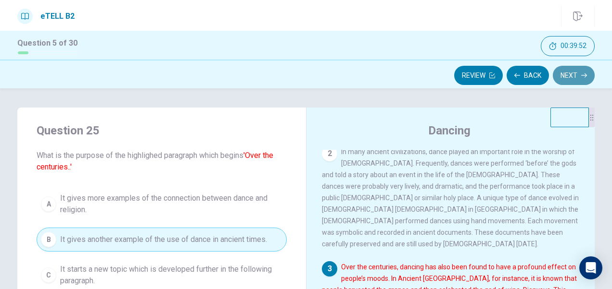
click at [574, 77] on button "Next" at bounding box center [573, 75] width 42 height 19
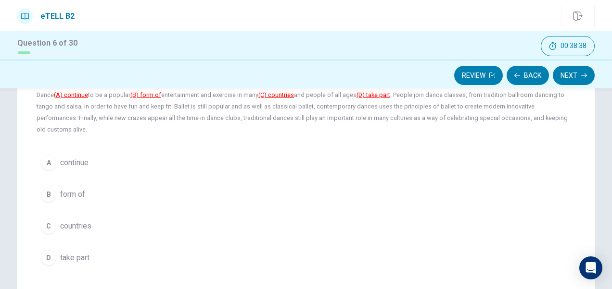
scroll to position [96, 0]
click at [78, 156] on span "continue" at bounding box center [74, 162] width 28 height 12
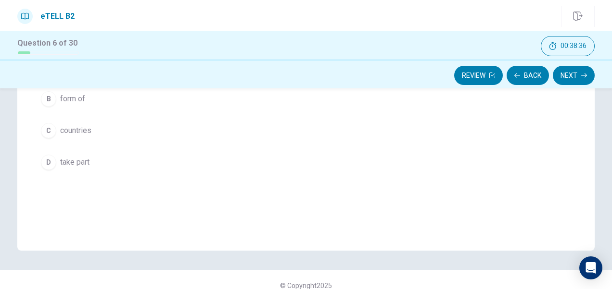
scroll to position [192, 0]
click at [566, 78] on button "Next" at bounding box center [573, 75] width 42 height 19
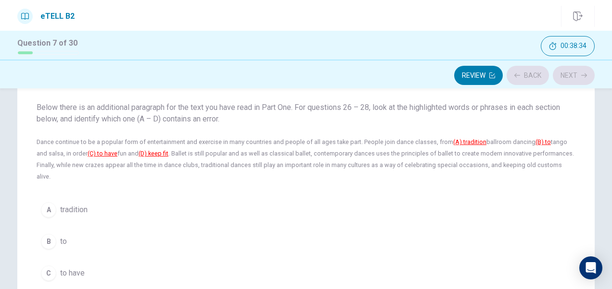
scroll to position [48, 0]
click at [308, 200] on button "A tradition" at bounding box center [306, 210] width 538 height 24
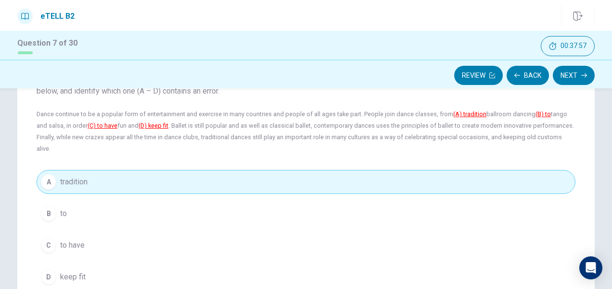
scroll to position [96, 0]
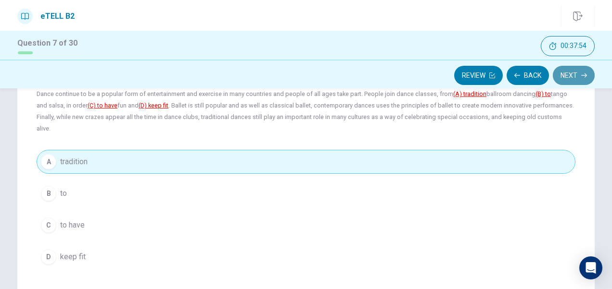
click at [565, 76] on button "Next" at bounding box center [573, 75] width 42 height 19
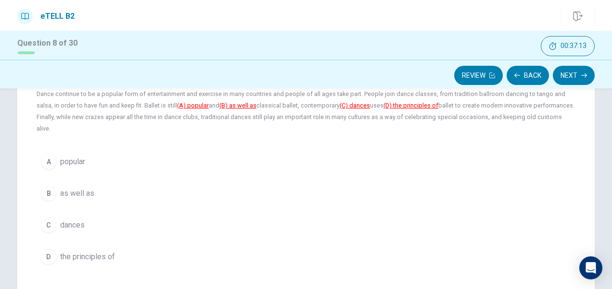
click at [75, 220] on span "dances" at bounding box center [72, 226] width 25 height 12
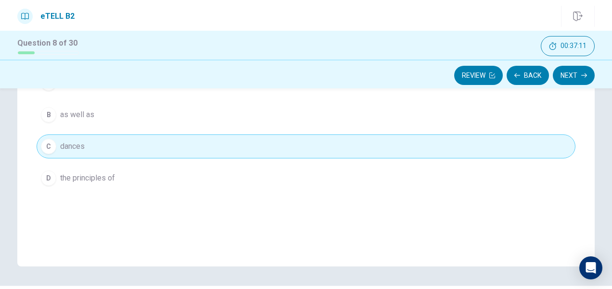
scroll to position [154, 0]
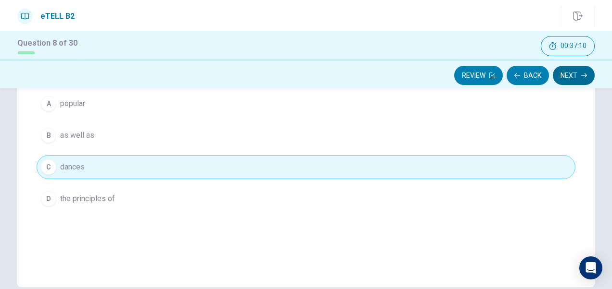
click at [568, 77] on button "Next" at bounding box center [573, 75] width 42 height 19
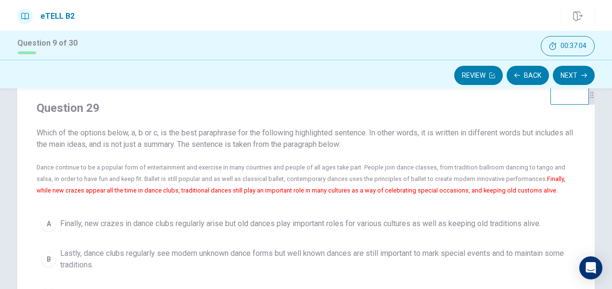
scroll to position [58, 0]
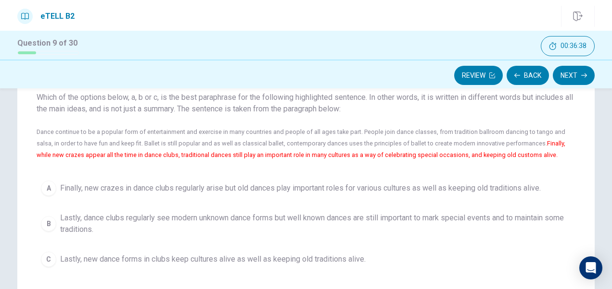
click at [266, 179] on button "A Finally, new crazes in dance clubs regularly arise but old dances play import…" at bounding box center [306, 188] width 538 height 24
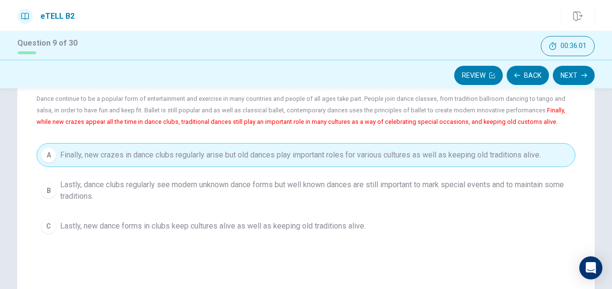
scroll to position [106, 0]
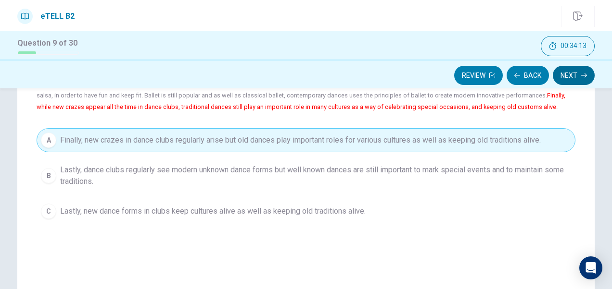
click at [577, 78] on button "Next" at bounding box center [573, 75] width 42 height 19
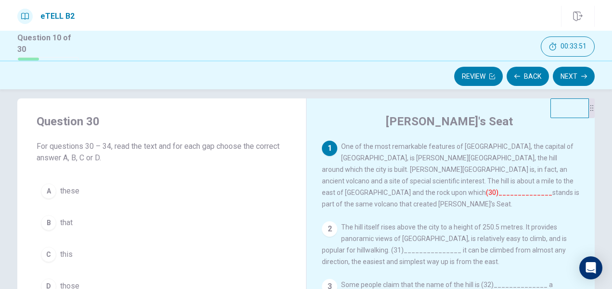
scroll to position [58, 0]
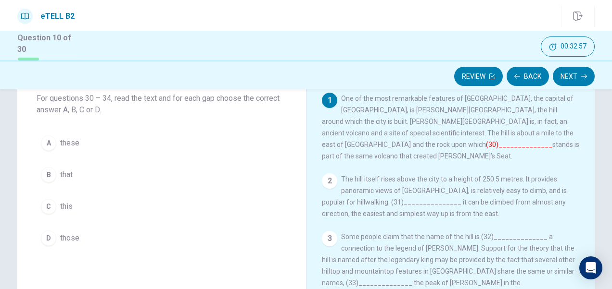
click at [80, 210] on button "C this" at bounding box center [162, 207] width 250 height 24
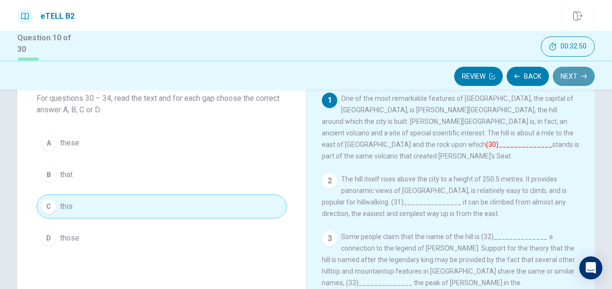
click at [567, 81] on button "Next" at bounding box center [573, 76] width 42 height 19
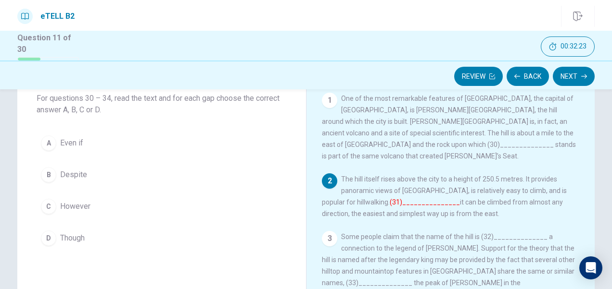
click at [77, 236] on span "Though" at bounding box center [72, 239] width 25 height 12
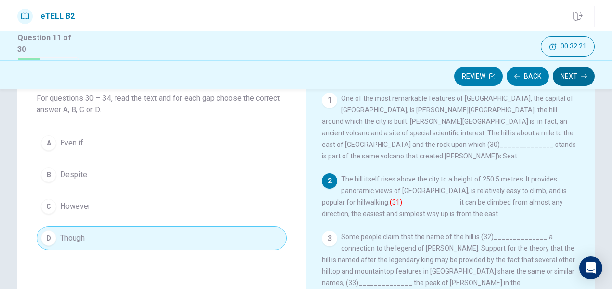
click at [564, 73] on button "Next" at bounding box center [573, 76] width 42 height 19
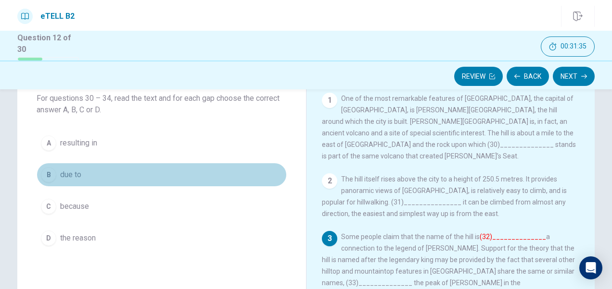
click at [100, 177] on button "B due to" at bounding box center [162, 175] width 250 height 24
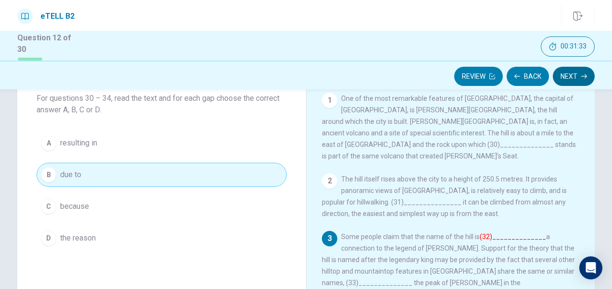
click at [575, 78] on button "Next" at bounding box center [573, 76] width 42 height 19
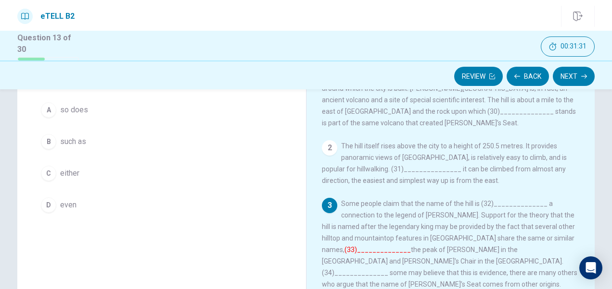
scroll to position [106, 0]
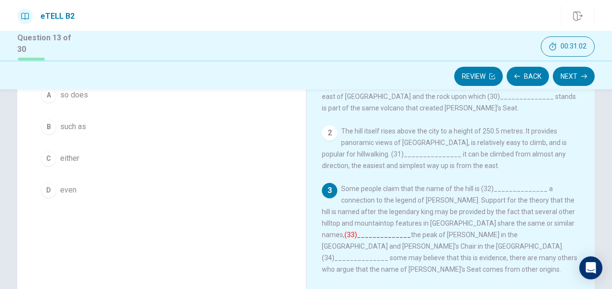
click at [76, 127] on span "such as" at bounding box center [73, 127] width 26 height 12
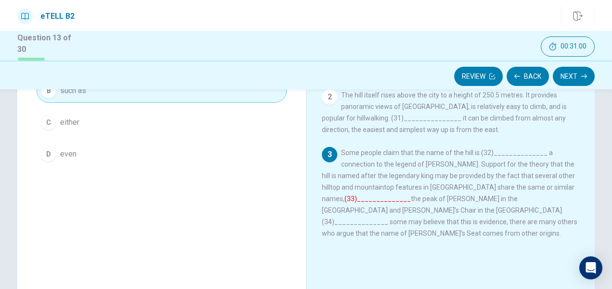
scroll to position [154, 0]
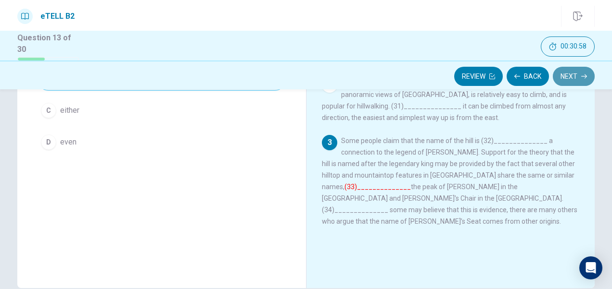
click at [574, 74] on button "Next" at bounding box center [573, 76] width 42 height 19
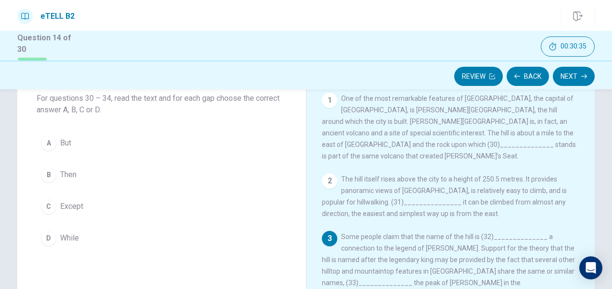
scroll to position [106, 0]
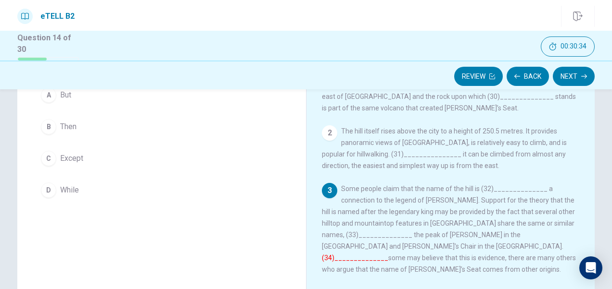
click at [84, 188] on button "D While" at bounding box center [162, 190] width 250 height 24
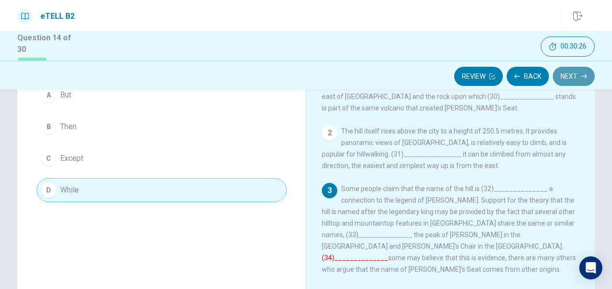
click at [567, 76] on button "Next" at bounding box center [573, 76] width 42 height 19
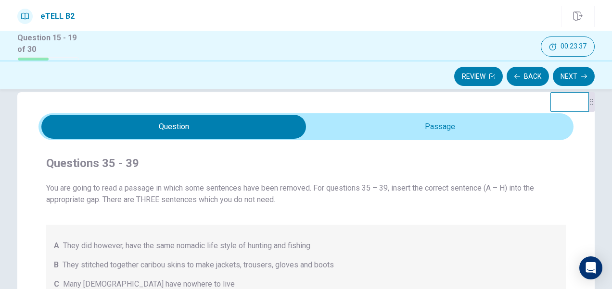
scroll to position [15, 0]
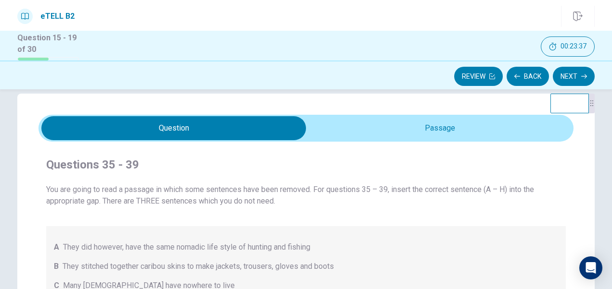
click at [349, 142] on div "Questions 35 - 39 You are going to read a passage in which some sentences have …" at bounding box center [305, 286] width 535 height 288
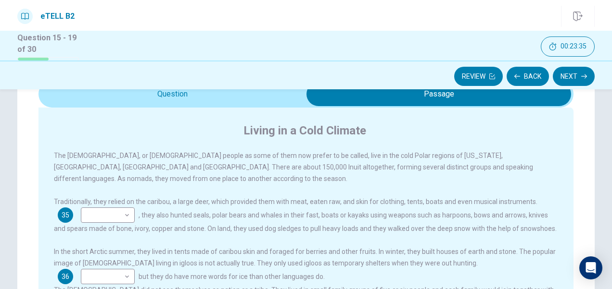
scroll to position [63, 0]
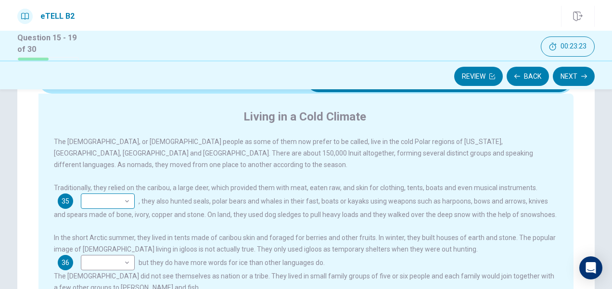
click at [110, 192] on body "This site uses cookies, as explained in our Privacy Policy . If you agree to th…" at bounding box center [306, 144] width 612 height 289
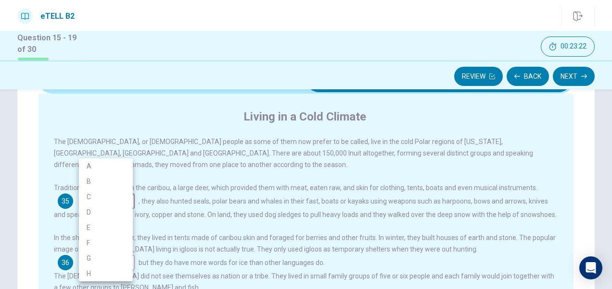
click at [93, 274] on li "H" at bounding box center [106, 273] width 54 height 15
type input "*"
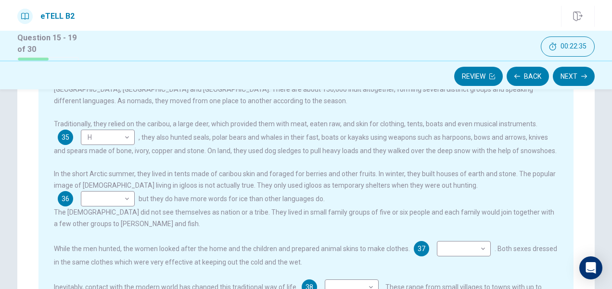
scroll to position [159, 0]
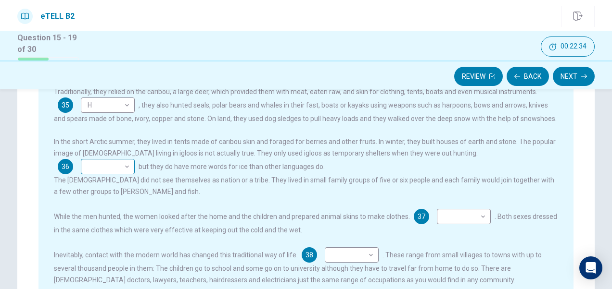
click at [476, 147] on body "This site uses cookies, as explained in our Privacy Policy . If you agree to th…" at bounding box center [306, 144] width 612 height 289
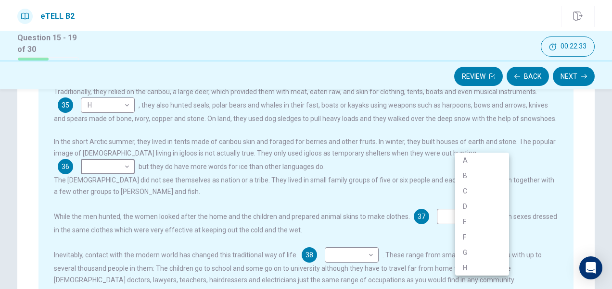
click at [465, 224] on li "E" at bounding box center [482, 221] width 54 height 15
type input "*"
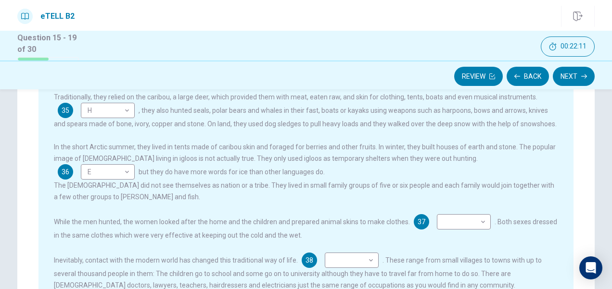
scroll to position [192, 0]
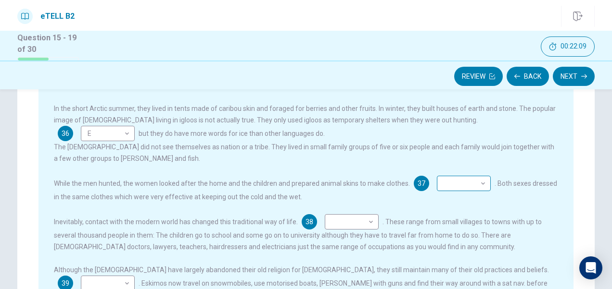
click at [445, 175] on body "This site uses cookies, as explained in our Privacy Policy . If you agree to th…" at bounding box center [306, 144] width 612 height 289
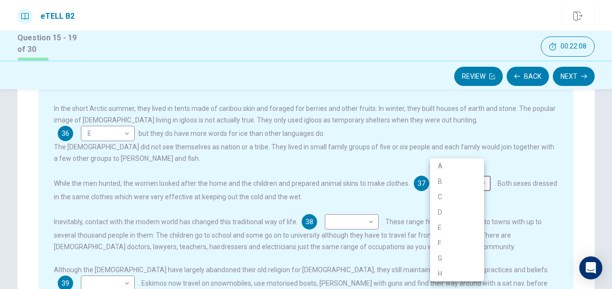
click at [437, 185] on li "B" at bounding box center [457, 181] width 54 height 15
type input "*"
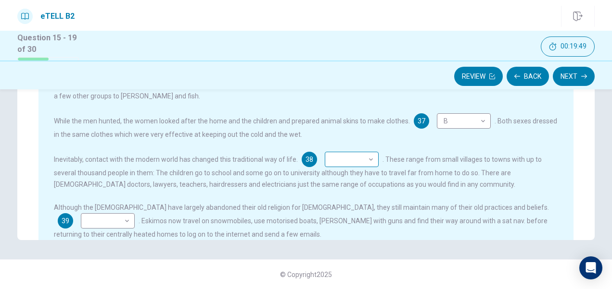
scroll to position [255, 0]
click at [369, 152] on body "This site uses cookies, as explained in our Privacy Policy . If you agree to th…" at bounding box center [306, 144] width 612 height 289
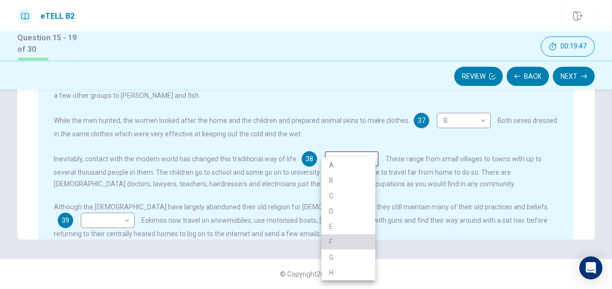
click at [330, 242] on li "F" at bounding box center [348, 242] width 54 height 15
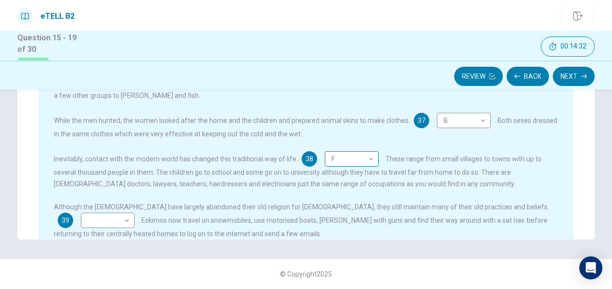
click at [342, 151] on body "This site uses cookies, as explained in our Privacy Policy . If you agree to th…" at bounding box center [306, 144] width 612 height 289
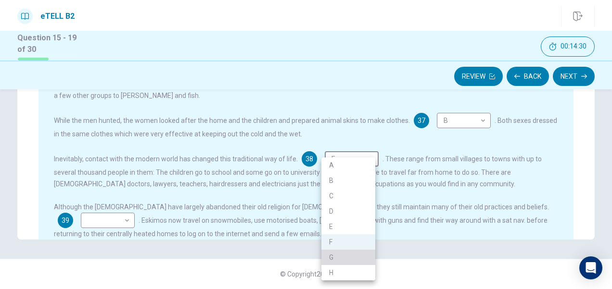
click at [334, 258] on li "G" at bounding box center [348, 257] width 54 height 15
type input "*"
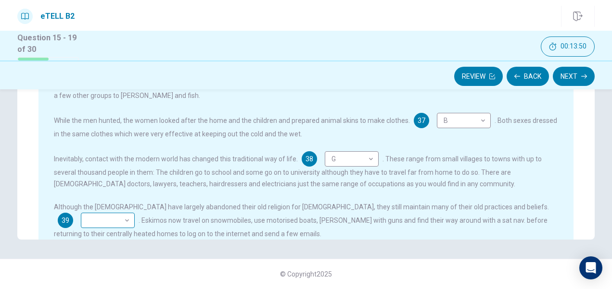
click at [485, 200] on body "This site uses cookies, as explained in our Privacy Policy . If you agree to th…" at bounding box center [306, 144] width 612 height 289
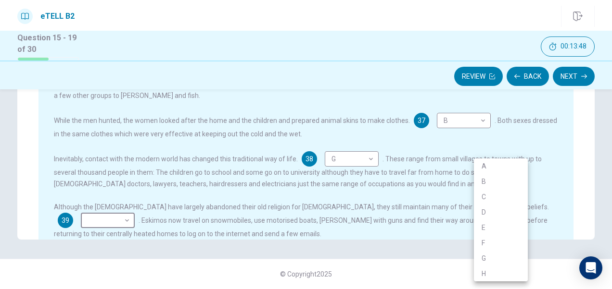
click at [489, 214] on li "D" at bounding box center [501, 212] width 54 height 15
type input "*"
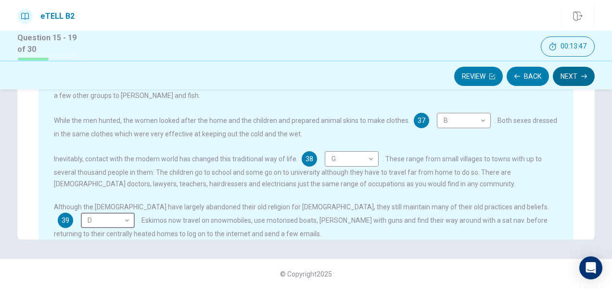
click at [564, 81] on button "Next" at bounding box center [573, 76] width 42 height 19
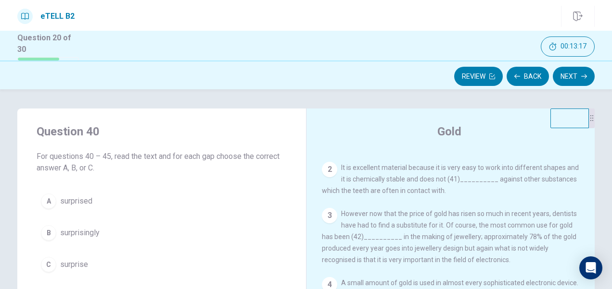
scroll to position [53, 0]
click at [85, 232] on span "surprisingly" at bounding box center [79, 233] width 39 height 12
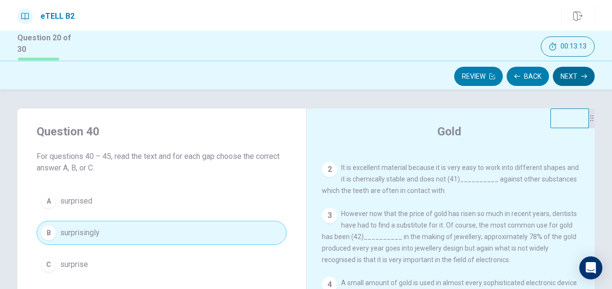
click at [574, 78] on button "Next" at bounding box center [573, 76] width 42 height 19
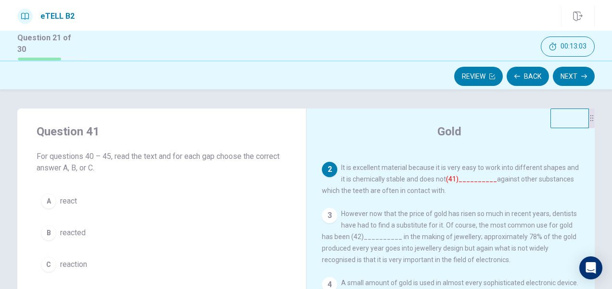
click at [71, 202] on span "react" at bounding box center [68, 202] width 17 height 12
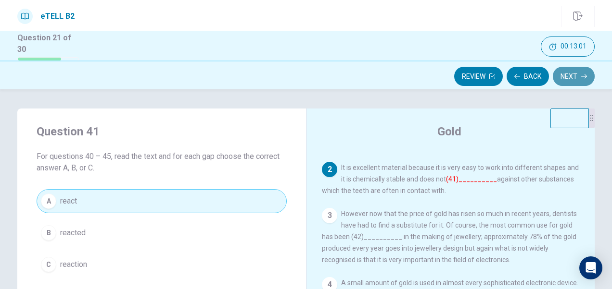
click at [578, 74] on button "Next" at bounding box center [573, 76] width 42 height 19
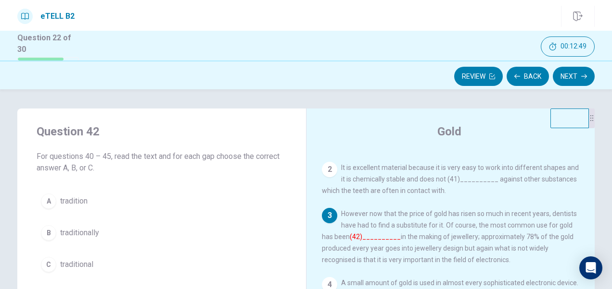
click at [87, 235] on span "traditionally" at bounding box center [79, 233] width 39 height 12
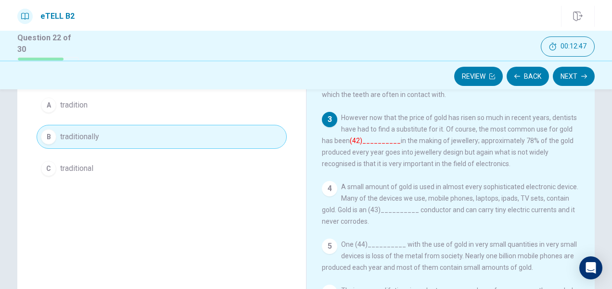
scroll to position [5, 0]
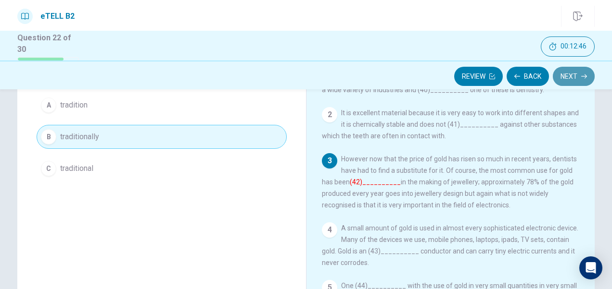
click at [567, 75] on button "Next" at bounding box center [573, 76] width 42 height 19
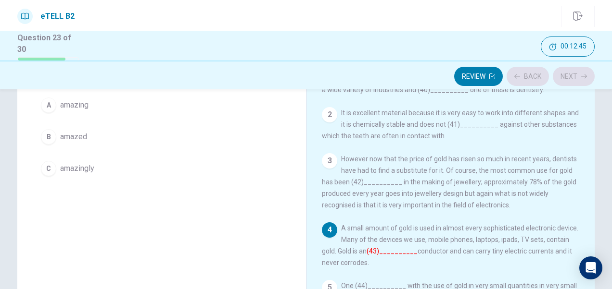
scroll to position [44, 0]
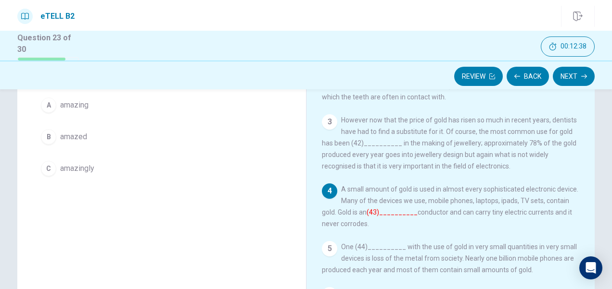
click at [92, 105] on button "A amazing" at bounding box center [162, 105] width 250 height 24
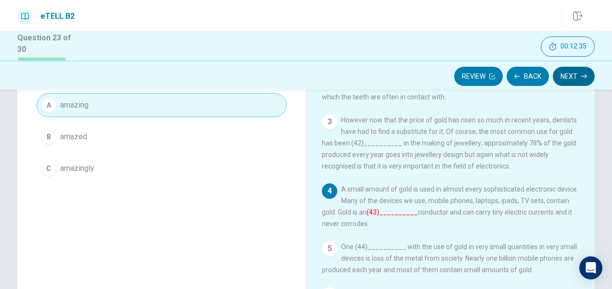
click at [567, 74] on button "Next" at bounding box center [573, 76] width 42 height 19
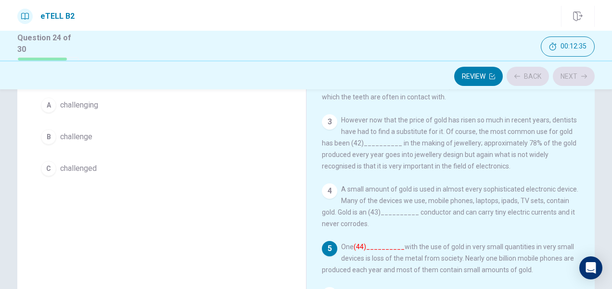
scroll to position [53, 0]
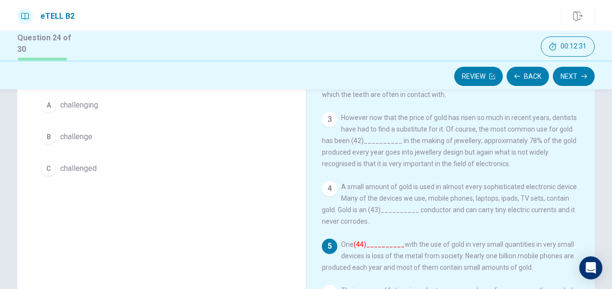
click at [84, 137] on span "challenge" at bounding box center [76, 137] width 32 height 12
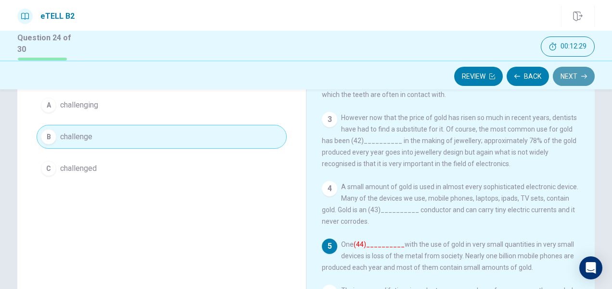
click at [566, 73] on button "Next" at bounding box center [573, 76] width 42 height 19
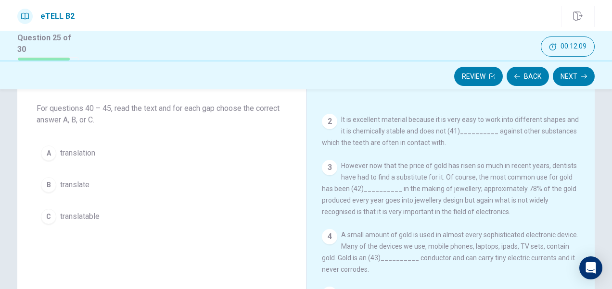
scroll to position [48, 0]
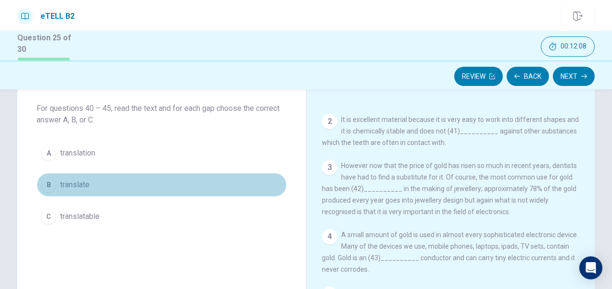
click at [79, 184] on span "translate" at bounding box center [74, 185] width 29 height 12
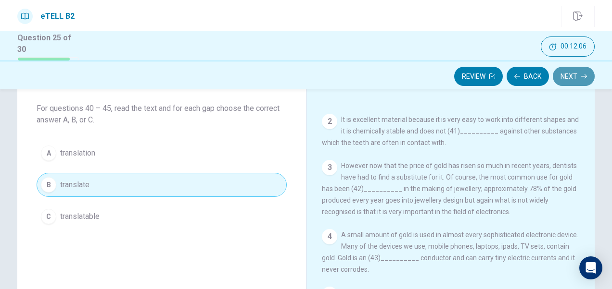
click at [575, 73] on button "Next" at bounding box center [573, 76] width 42 height 19
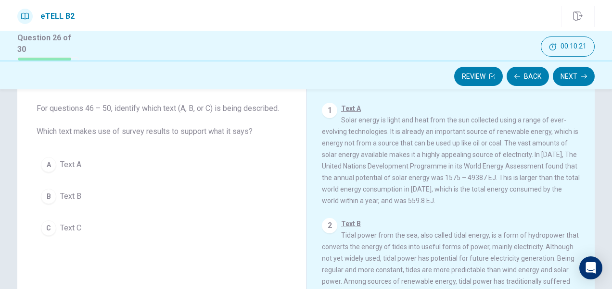
scroll to position [0, 0]
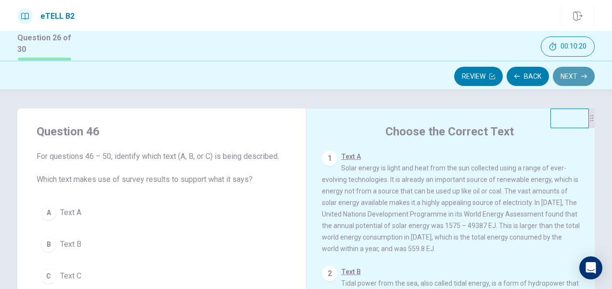
click at [566, 75] on button "Next" at bounding box center [573, 76] width 42 height 19
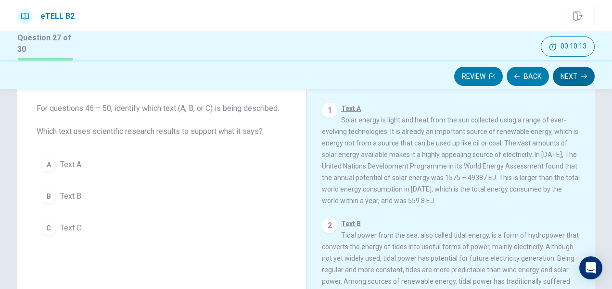
click at [573, 76] on button "Next" at bounding box center [573, 76] width 42 height 19
click at [574, 78] on button "Next" at bounding box center [573, 76] width 42 height 19
click at [97, 173] on button "A Text A" at bounding box center [162, 165] width 250 height 24
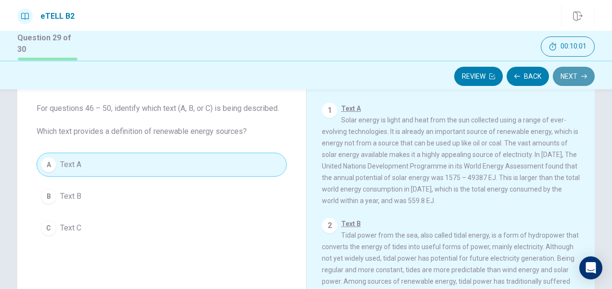
click at [571, 79] on button "Next" at bounding box center [573, 76] width 42 height 19
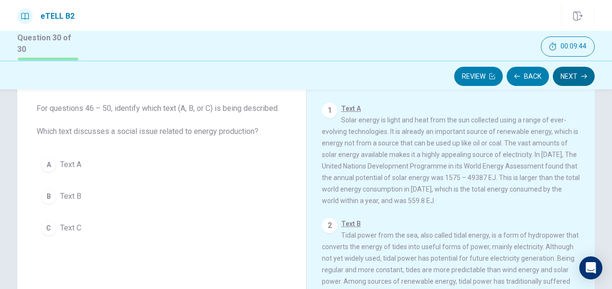
click at [562, 73] on button "Next" at bounding box center [573, 76] width 42 height 19
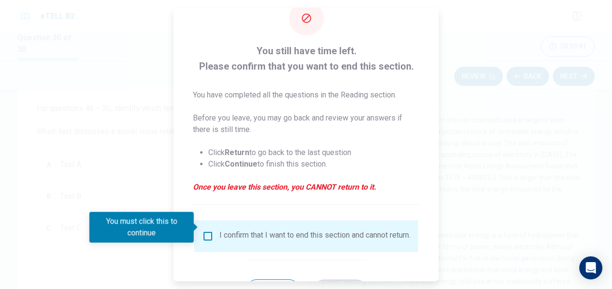
scroll to position [69, 0]
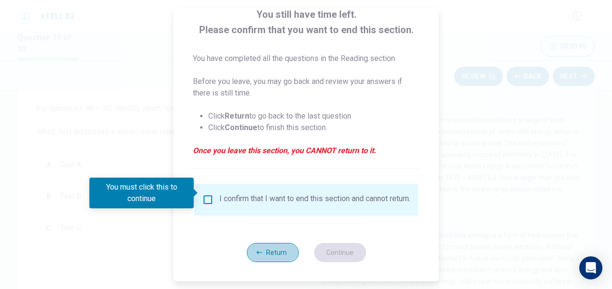
click at [267, 253] on button "Return" at bounding box center [272, 252] width 52 height 19
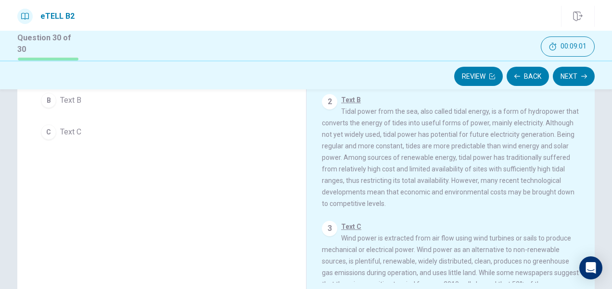
scroll to position [48, 0]
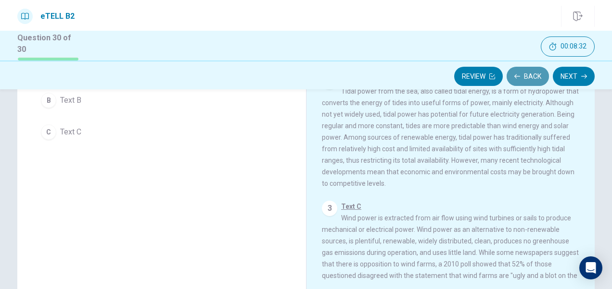
click at [529, 75] on button "Back" at bounding box center [527, 76] width 42 height 19
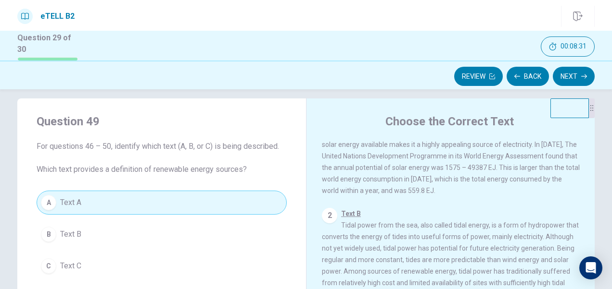
scroll to position [0, 0]
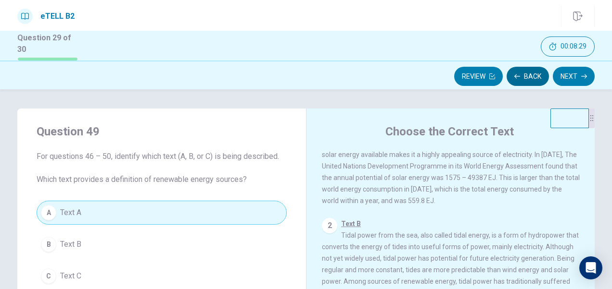
click at [523, 74] on button "Back" at bounding box center [527, 76] width 42 height 19
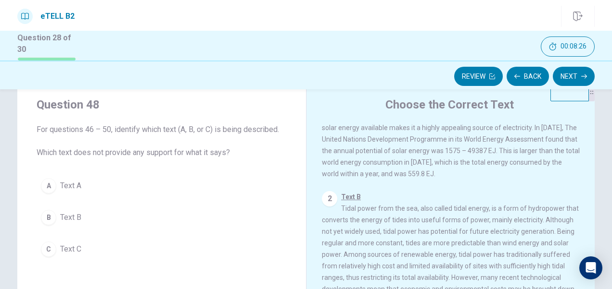
scroll to position [48, 0]
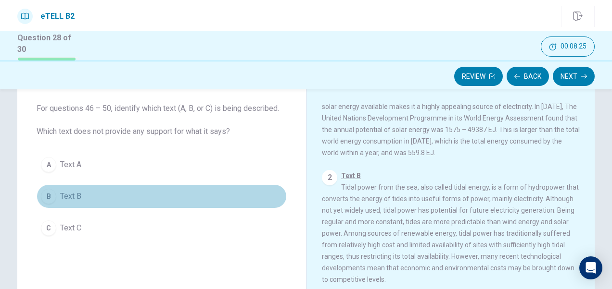
click at [93, 198] on button "B Text B" at bounding box center [162, 197] width 250 height 24
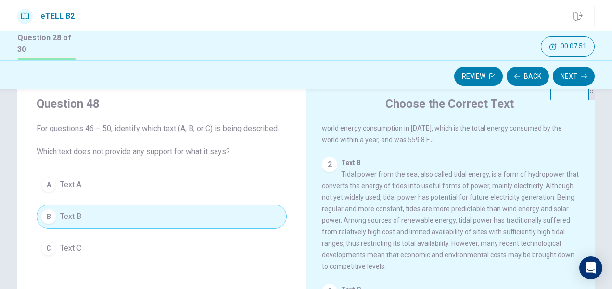
scroll to position [0, 0]
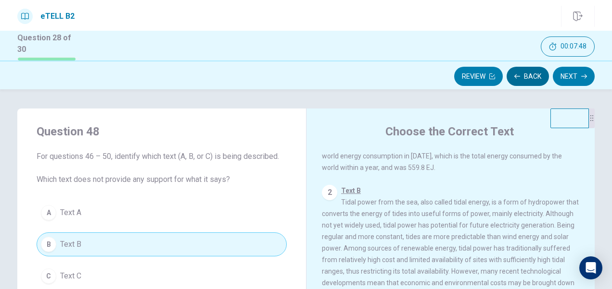
click at [522, 78] on button "Back" at bounding box center [527, 76] width 42 height 19
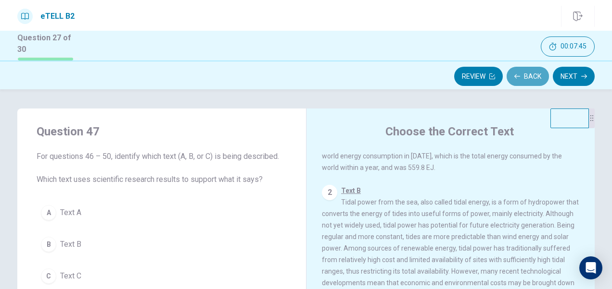
drag, startPoint x: 522, startPoint y: 78, endPoint x: 500, endPoint y: 108, distance: 36.8
click at [521, 78] on button "Back" at bounding box center [527, 76] width 42 height 19
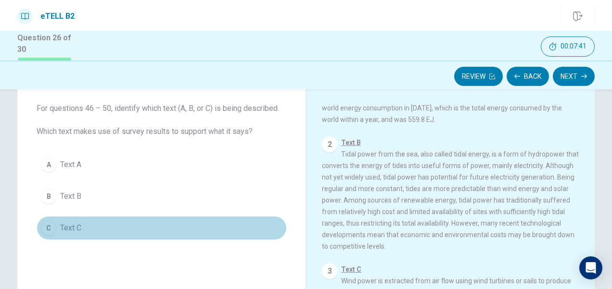
click at [77, 219] on button "C Text C" at bounding box center [162, 228] width 250 height 24
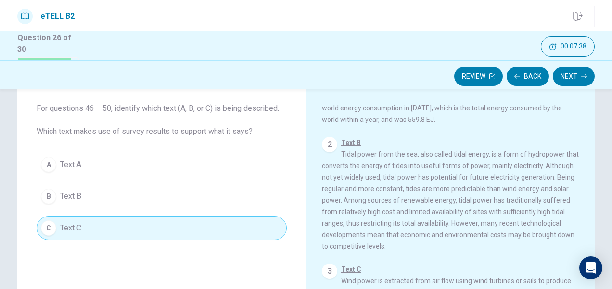
scroll to position [0, 0]
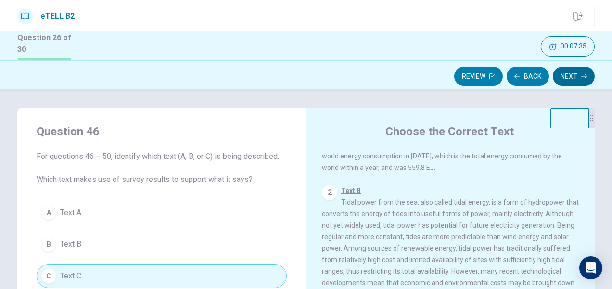
click at [573, 76] on button "Next" at bounding box center [573, 76] width 42 height 19
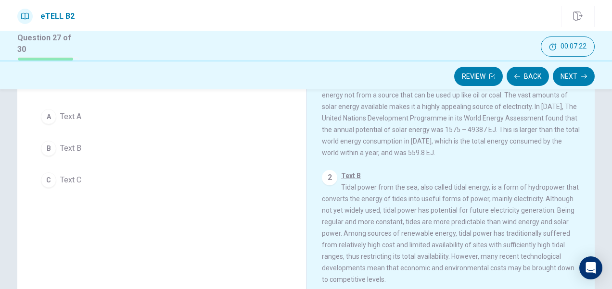
click at [74, 122] on button "A Text A" at bounding box center [162, 117] width 250 height 24
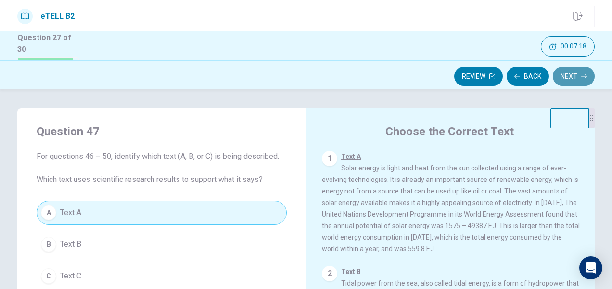
click at [569, 79] on button "Next" at bounding box center [573, 76] width 42 height 19
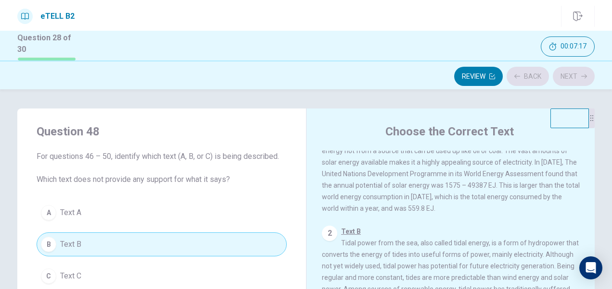
scroll to position [48, 0]
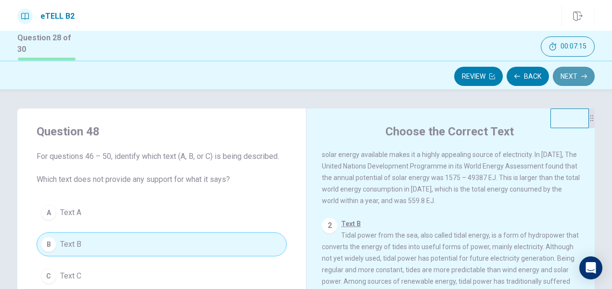
click at [572, 75] on button "Next" at bounding box center [573, 76] width 42 height 19
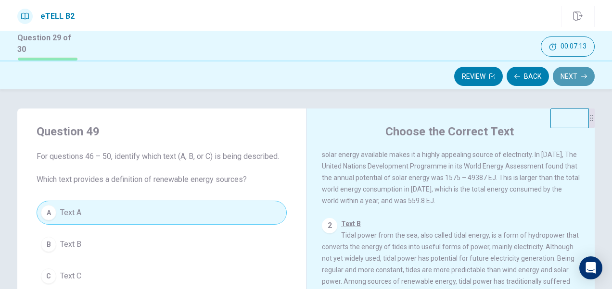
click at [567, 75] on button "Next" at bounding box center [573, 76] width 42 height 19
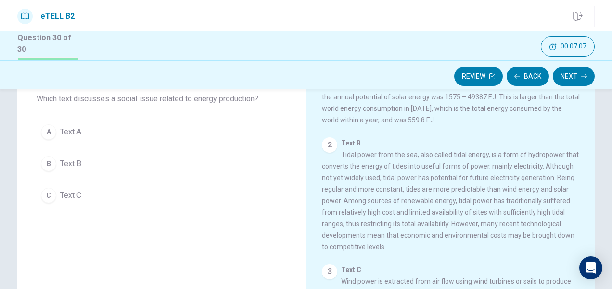
scroll to position [96, 0]
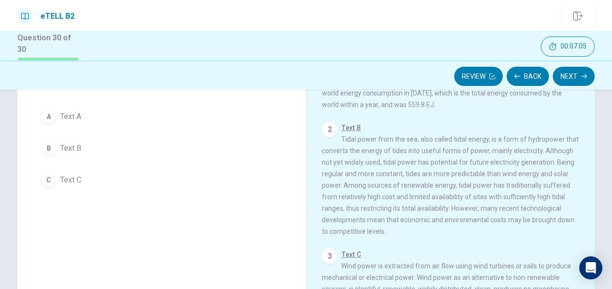
click at [71, 150] on span "Text B" at bounding box center [70, 149] width 21 height 12
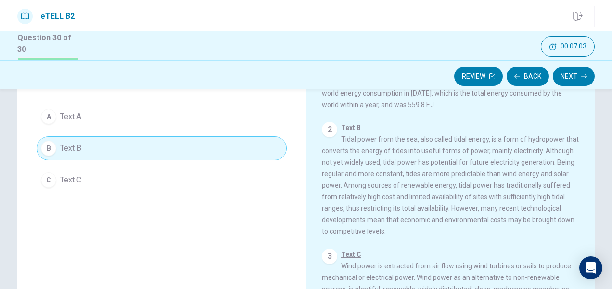
scroll to position [144, 0]
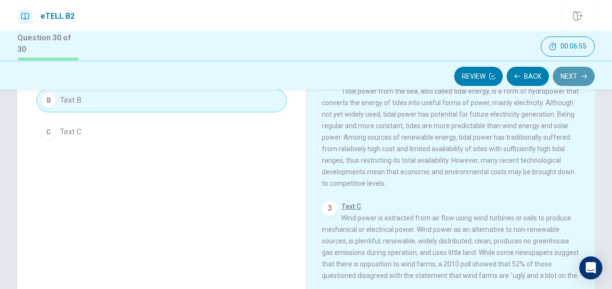
click at [566, 78] on button "Next" at bounding box center [573, 76] width 42 height 19
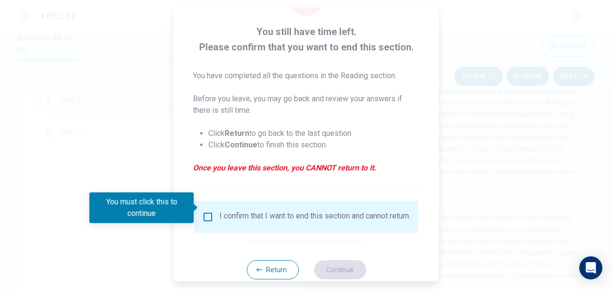
scroll to position [69, 0]
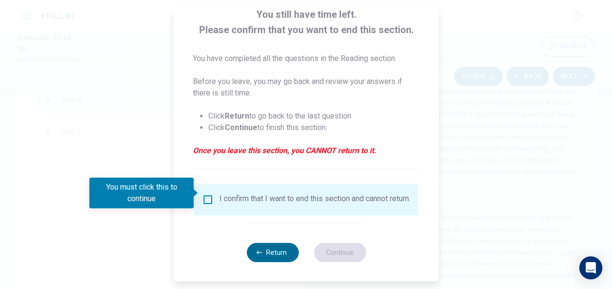
click at [267, 249] on button "Return" at bounding box center [272, 252] width 52 height 19
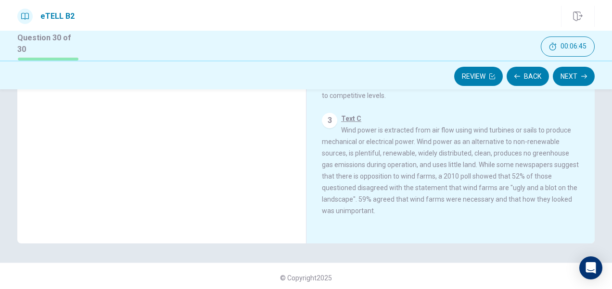
scroll to position [202, 0]
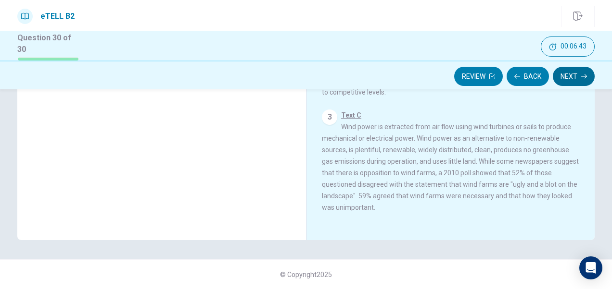
click at [569, 78] on button "Next" at bounding box center [573, 76] width 42 height 19
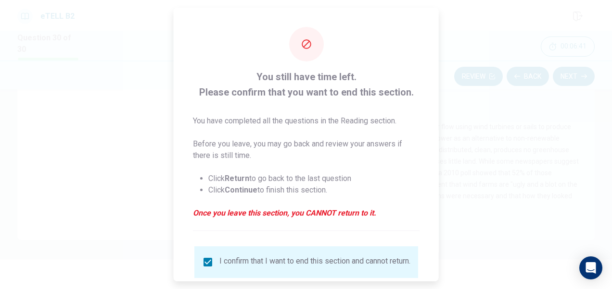
scroll to position [69, 0]
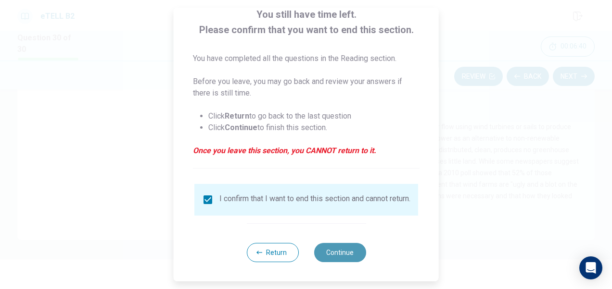
click at [341, 251] on button "Continue" at bounding box center [339, 252] width 52 height 19
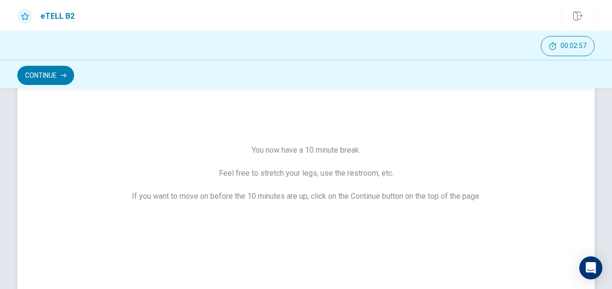
scroll to position [96, 0]
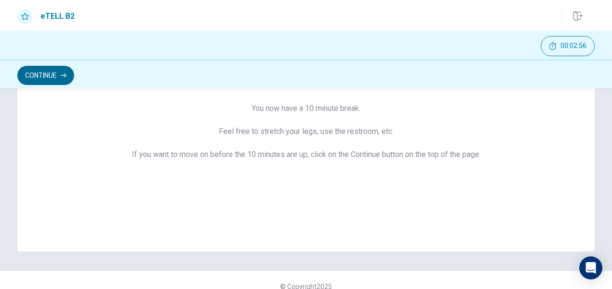
click at [57, 78] on button "Continue" at bounding box center [45, 75] width 57 height 19
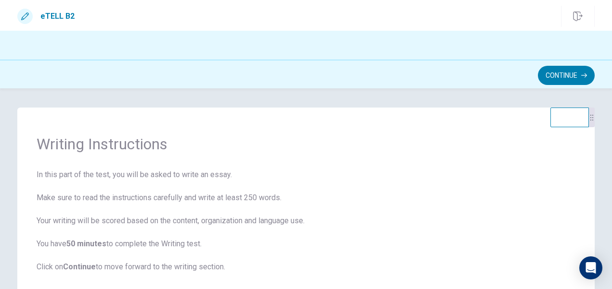
scroll to position [48, 0]
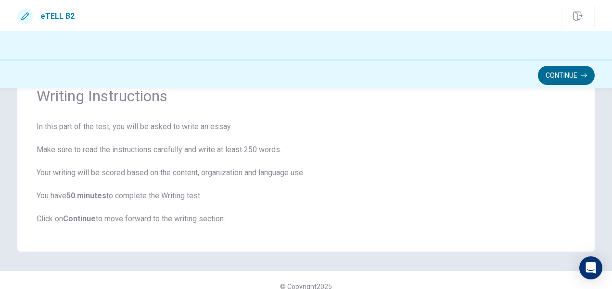
click at [573, 80] on button "Continue" at bounding box center [565, 75] width 57 height 19
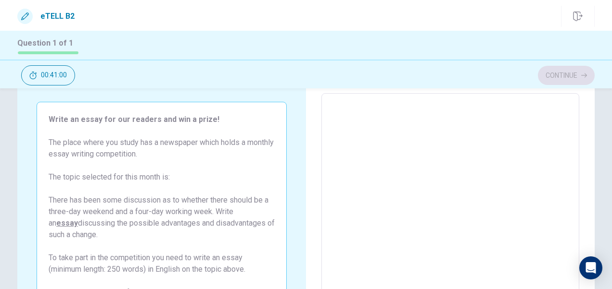
click at [372, 126] on textarea at bounding box center [450, 226] width 244 height 250
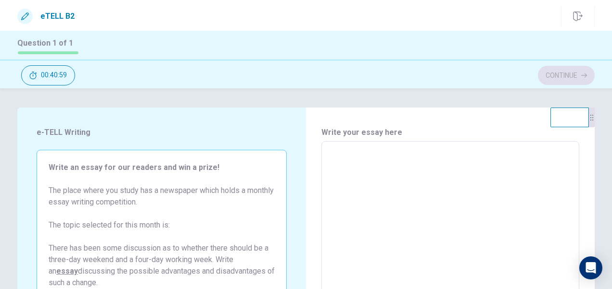
click at [335, 153] on textarea at bounding box center [450, 275] width 244 height 250
click at [344, 146] on div "* ​" at bounding box center [450, 274] width 258 height 266
type textarea "*"
type textarea "**"
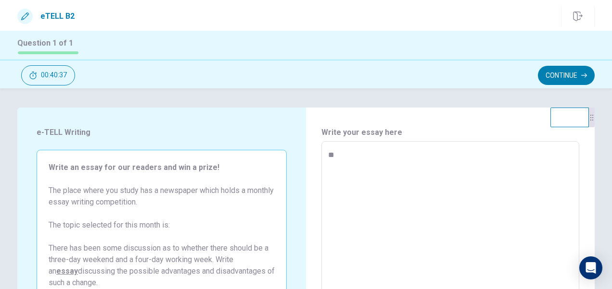
type textarea "*"
type textarea "***"
type textarea "*"
type textarea "****"
type textarea "*"
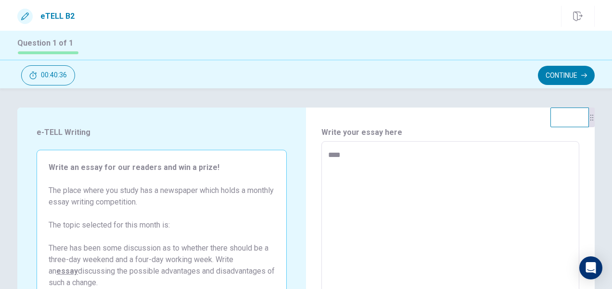
type textarea "*****"
type textarea "*"
type textarea "******"
type textarea "*"
type textarea "******"
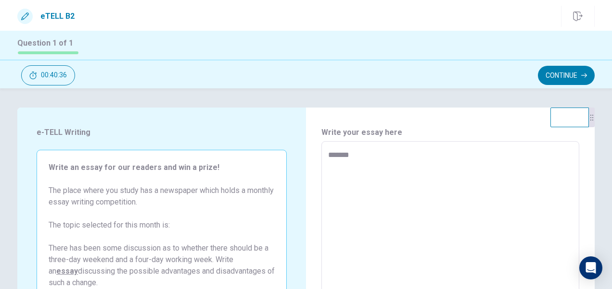
type textarea "*"
type textarea "********"
type textarea "*"
type textarea "*********"
type textarea "*"
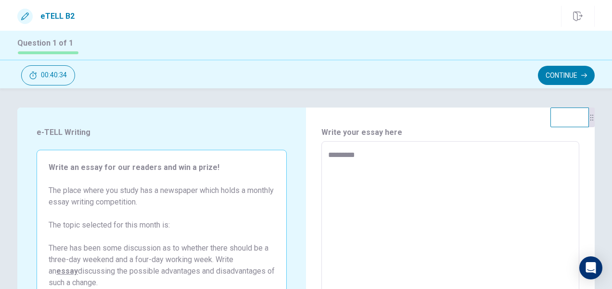
type textarea "*********"
type textarea "*"
type textarea "**********"
type textarea "*"
type textarea "**********"
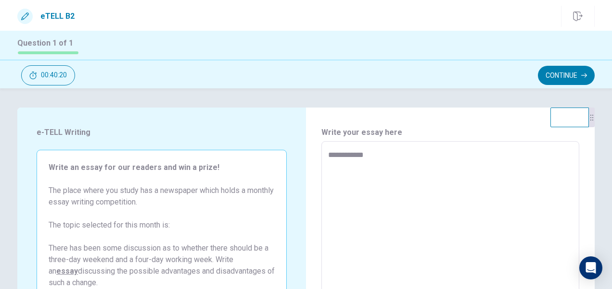
type textarea "*"
type textarea "**********"
type textarea "*"
type textarea "**********"
type textarea "*"
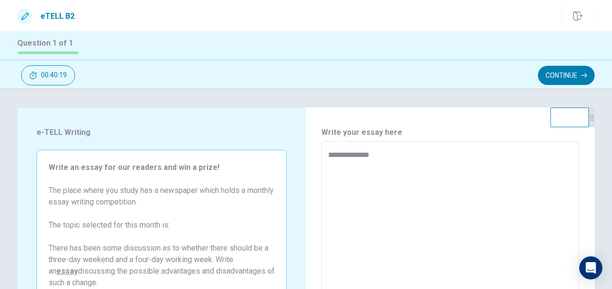
type textarea "**********"
type textarea "*"
type textarea "**********"
type textarea "*"
type textarea "**********"
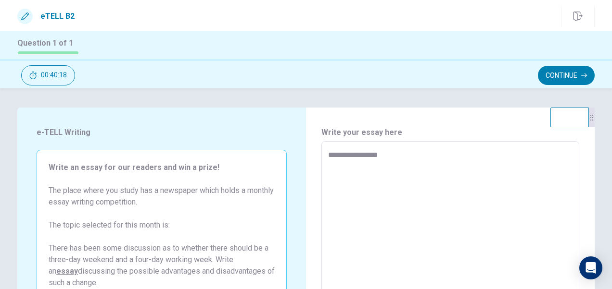
type textarea "*"
type textarea "**********"
type textarea "*"
type textarea "**********"
type textarea "*"
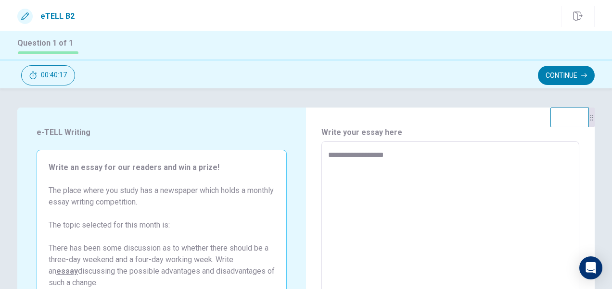
type textarea "**********"
type textarea "*"
type textarea "**********"
type textarea "*"
type textarea "**********"
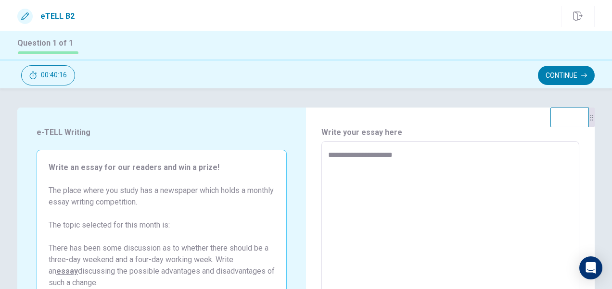
type textarea "*"
type textarea "**********"
type textarea "*"
type textarea "**********"
type textarea "*"
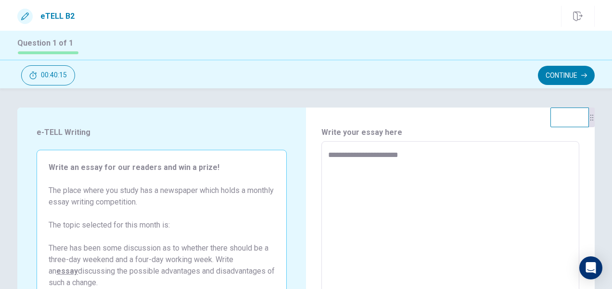
type textarea "**********"
type textarea "*"
type textarea "**********"
type textarea "*"
type textarea "**********"
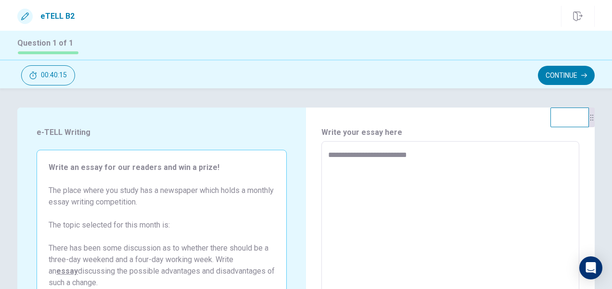
type textarea "*"
type textarea "**********"
type textarea "*"
type textarea "**********"
type textarea "*"
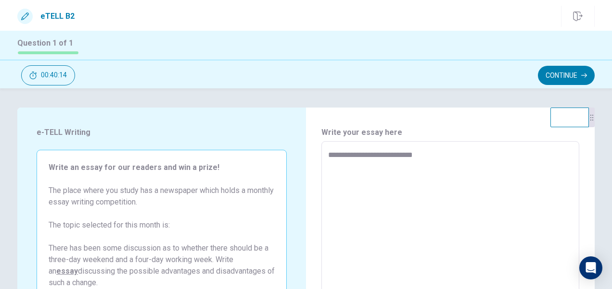
type textarea "**********"
type textarea "*"
type textarea "**********"
type textarea "*"
type textarea "**********"
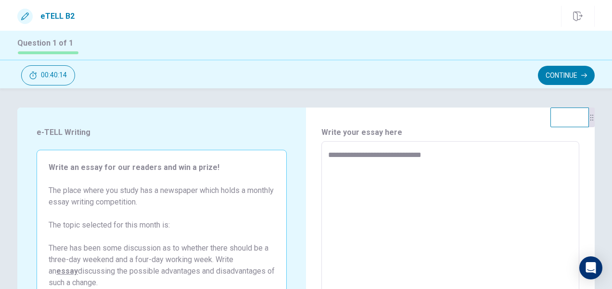
type textarea "*"
type textarea "**********"
type textarea "*"
type textarea "**********"
type textarea "*"
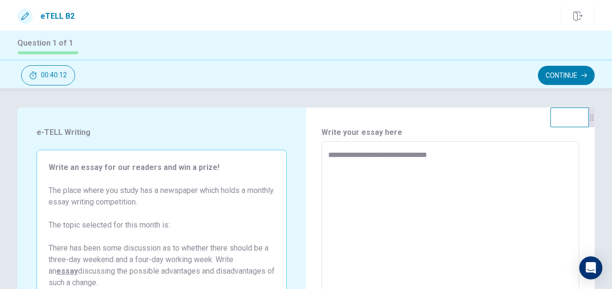
type textarea "**********"
type textarea "*"
type textarea "**********"
type textarea "*"
type textarea "**********"
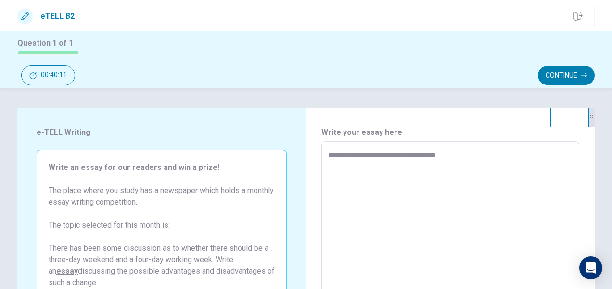
type textarea "*"
type textarea "**********"
type textarea "*"
type textarea "**********"
type textarea "*"
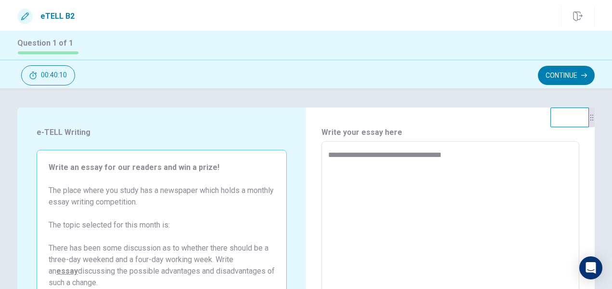
type textarea "**********"
type textarea "*"
type textarea "**********"
type textarea "*"
type textarea "**********"
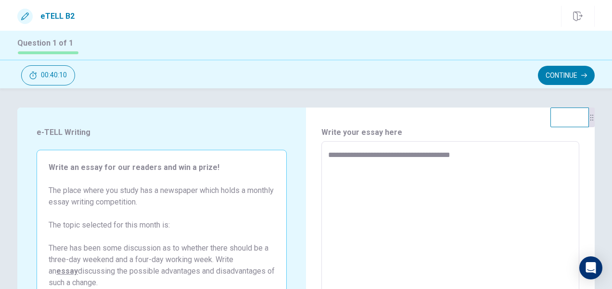
type textarea "*"
type textarea "**********"
type textarea "*"
type textarea "**********"
type textarea "*"
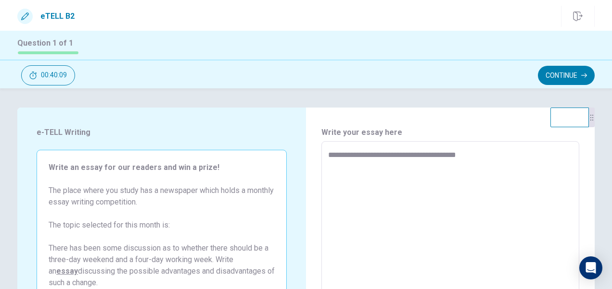
type textarea "**********"
type textarea "*"
type textarea "**********"
type textarea "*"
type textarea "**********"
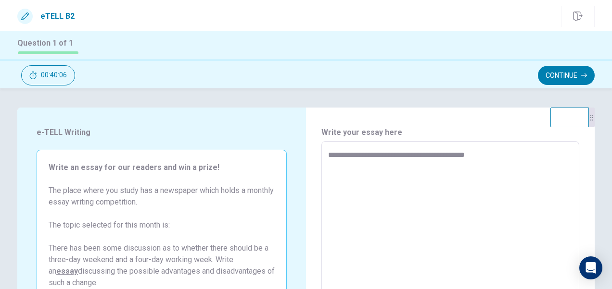
type textarea "*"
type textarea "**********"
type textarea "*"
type textarea "**********"
type textarea "*"
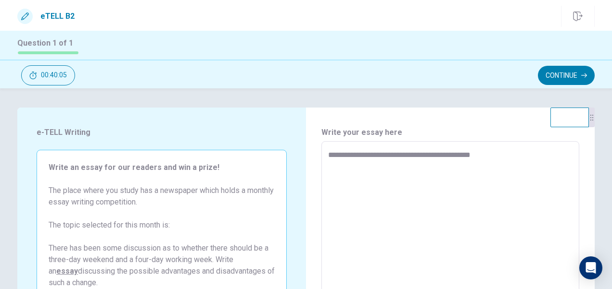
type textarea "**********"
type textarea "*"
type textarea "**********"
type textarea "*"
type textarea "**********"
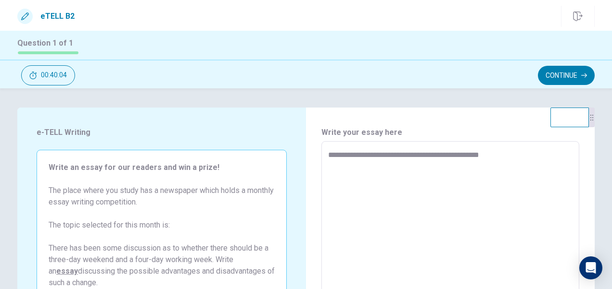
type textarea "*"
type textarea "**********"
type textarea "*"
type textarea "**********"
type textarea "*"
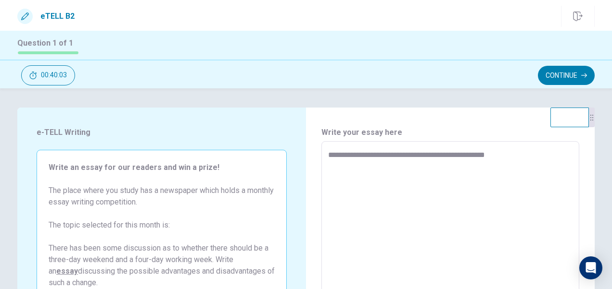
type textarea "**********"
type textarea "*"
type textarea "**********"
type textarea "*"
type textarea "**********"
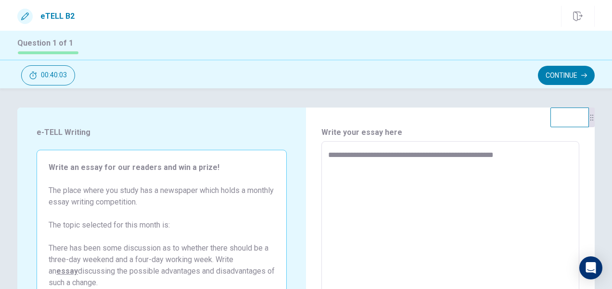
type textarea "*"
type textarea "**********"
type textarea "*"
type textarea "**********"
type textarea "*"
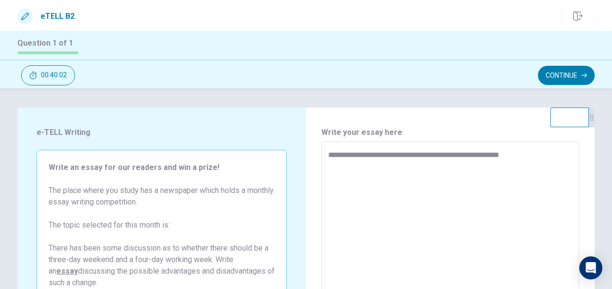
type textarea "**********"
type textarea "*"
type textarea "**********"
type textarea "*"
type textarea "**********"
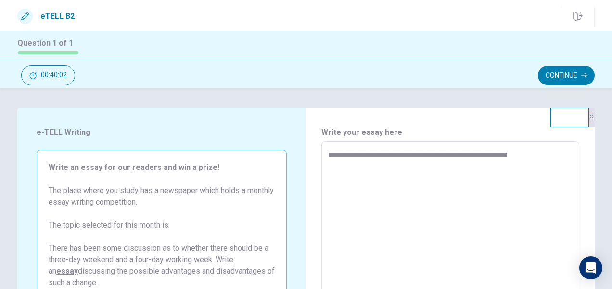
type textarea "*"
type textarea "**********"
type textarea "*"
type textarea "**********"
type textarea "*"
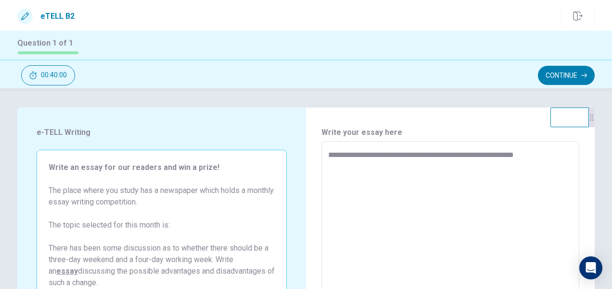
type textarea "**********"
type textarea "*"
type textarea "**********"
type textarea "*"
type textarea "**********"
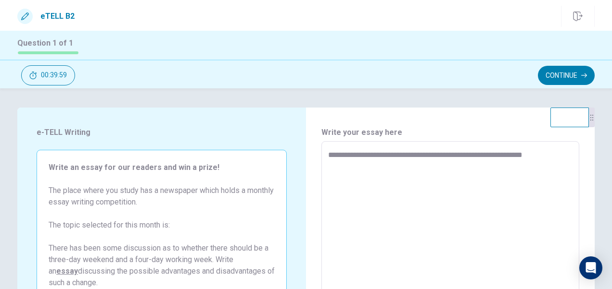
type textarea "*"
type textarea "**********"
type textarea "*"
type textarea "**********"
type textarea "*"
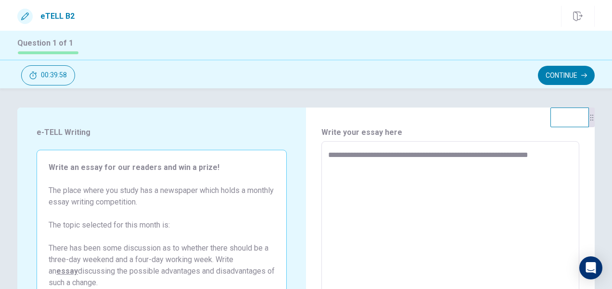
type textarea "**********"
type textarea "*"
type textarea "**********"
type textarea "*"
type textarea "**********"
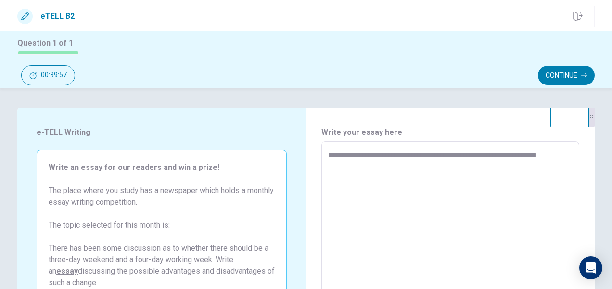
type textarea "*"
type textarea "**********"
type textarea "*"
type textarea "**********"
type textarea "*"
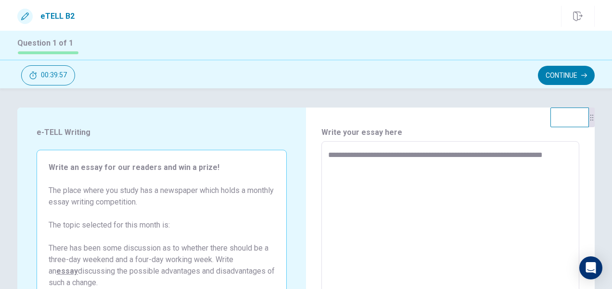
type textarea "**********"
type textarea "*"
type textarea "**********"
type textarea "*"
type textarea "**********"
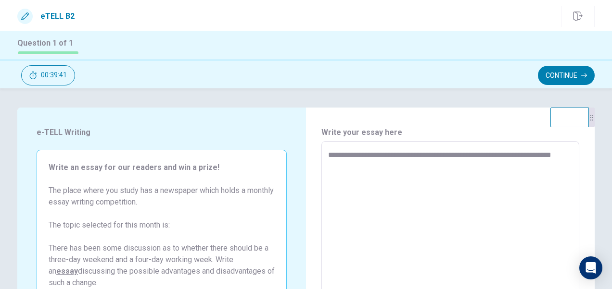
type textarea "*"
type textarea "**********"
type textarea "*"
type textarea "**********"
type textarea "*"
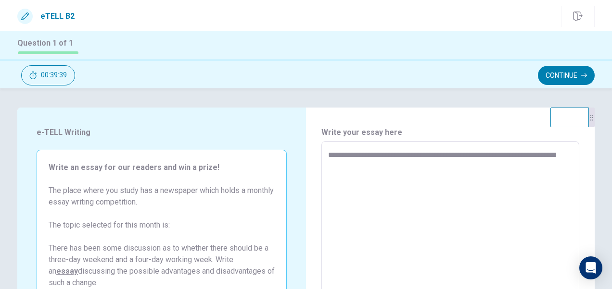
type textarea "**********"
type textarea "*"
type textarea "**********"
type textarea "*"
type textarea "**********"
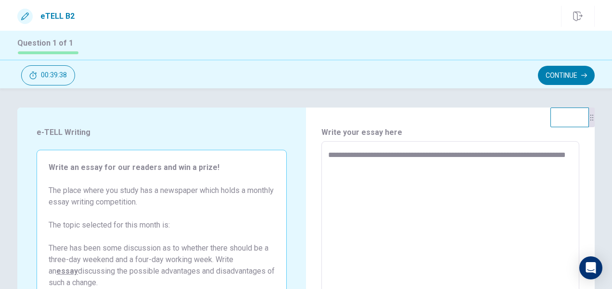
type textarea "*"
type textarea "**********"
type textarea "*"
type textarea "**********"
type textarea "*"
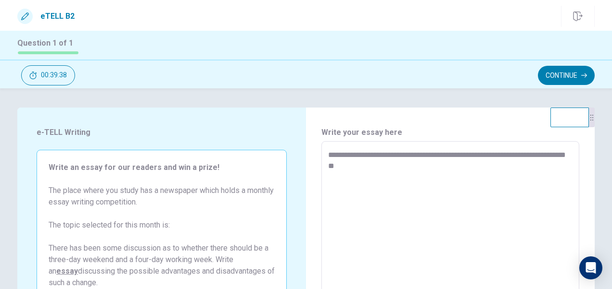
type textarea "**********"
type textarea "*"
type textarea "**********"
type textarea "*"
type textarea "**********"
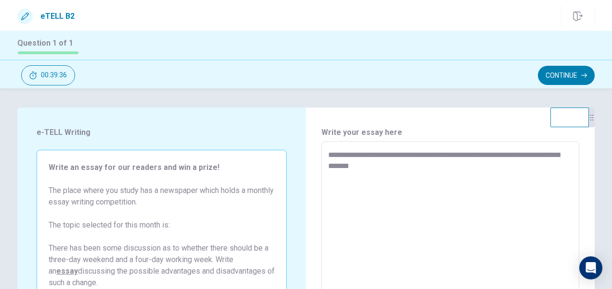
type textarea "*"
type textarea "**********"
type textarea "*"
type textarea "**********"
type textarea "*"
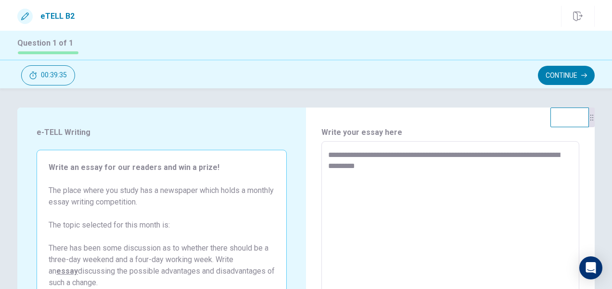
type textarea "**********"
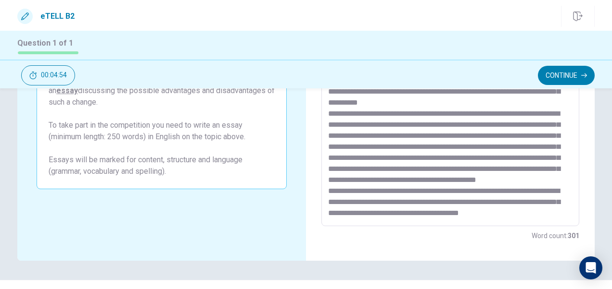
scroll to position [202, 0]
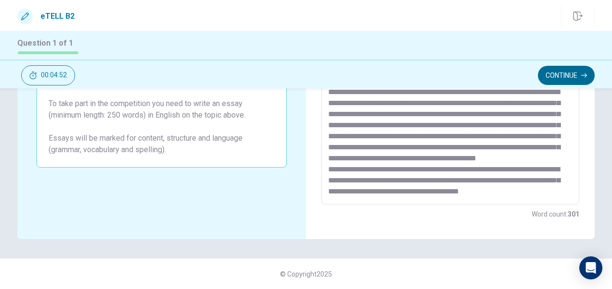
click at [552, 77] on button "Continue" at bounding box center [565, 75] width 57 height 19
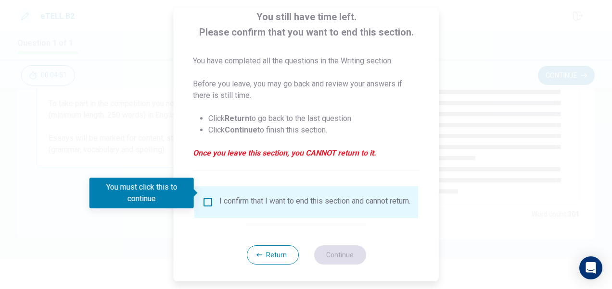
scroll to position [69, 0]
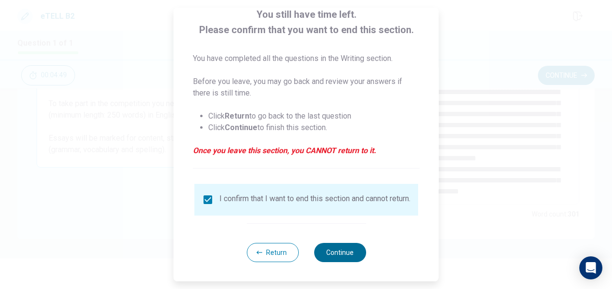
click at [341, 255] on button "Continue" at bounding box center [339, 252] width 52 height 19
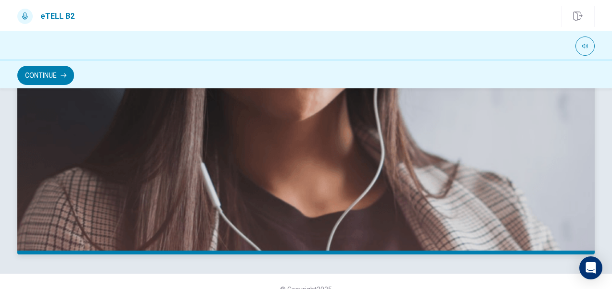
scroll to position [287, 0]
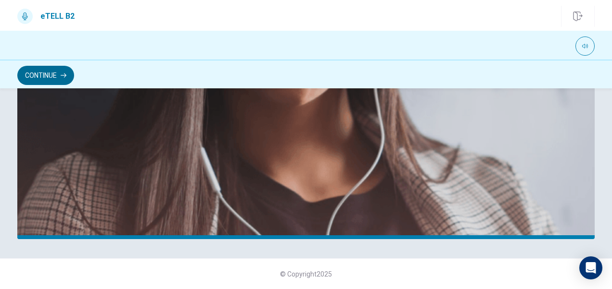
click at [47, 78] on button "Continue" at bounding box center [45, 75] width 57 height 19
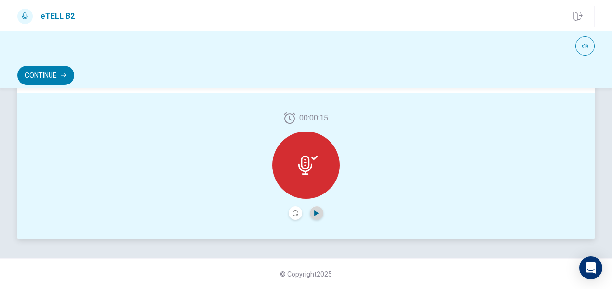
click at [314, 213] on icon "Play Audio" at bounding box center [316, 214] width 4 height 6
click at [292, 214] on icon "Record Again" at bounding box center [295, 214] width 6 height 6
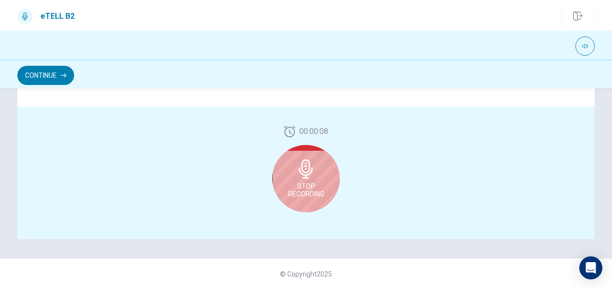
click at [310, 191] on span "Stop Recording" at bounding box center [306, 190] width 36 height 15
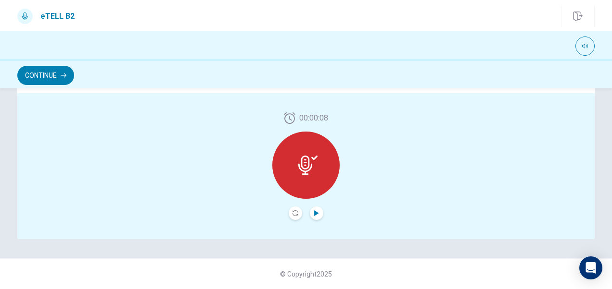
click at [315, 214] on icon "Play Audio" at bounding box center [316, 214] width 4 height 6
click at [44, 79] on button "Continue" at bounding box center [45, 75] width 57 height 19
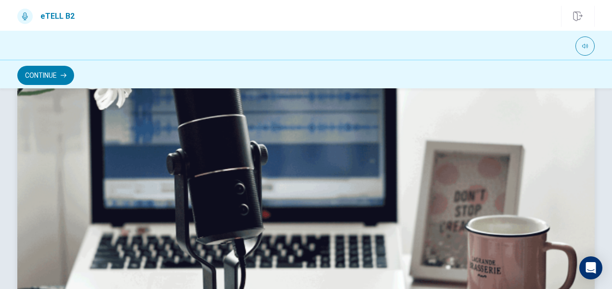
scroll to position [328, 0]
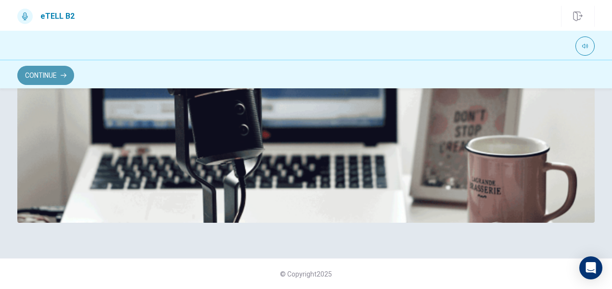
click at [43, 79] on button "Continue" at bounding box center [45, 75] width 57 height 19
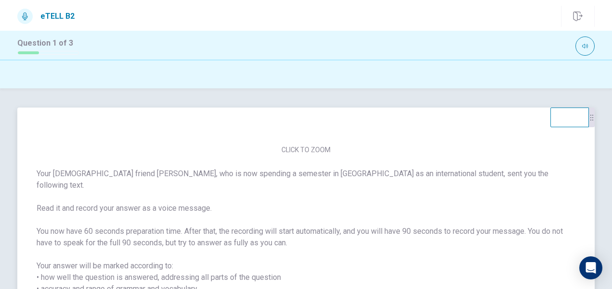
scroll to position [0, 0]
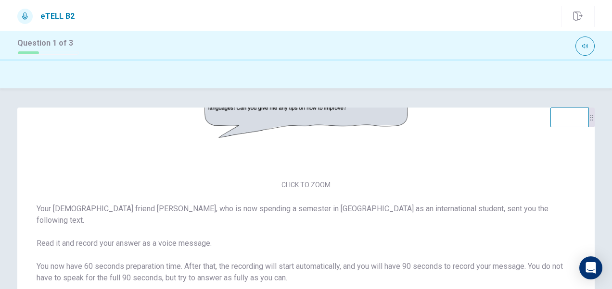
click at [588, 127] on div at bounding box center [591, 118] width 6 height 20
click at [284, 122] on img at bounding box center [306, 101] width 204 height 150
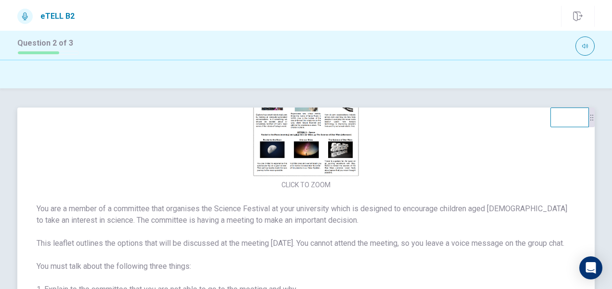
click at [299, 151] on img at bounding box center [306, 101] width 204 height 150
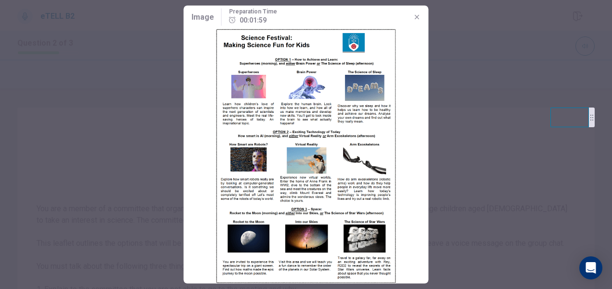
click at [262, 107] on img at bounding box center [306, 156] width 245 height 255
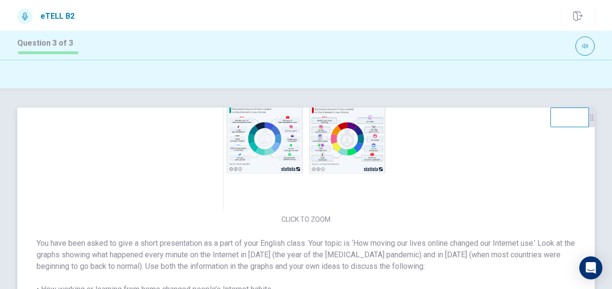
click at [350, 142] on img at bounding box center [306, 136] width 204 height 150
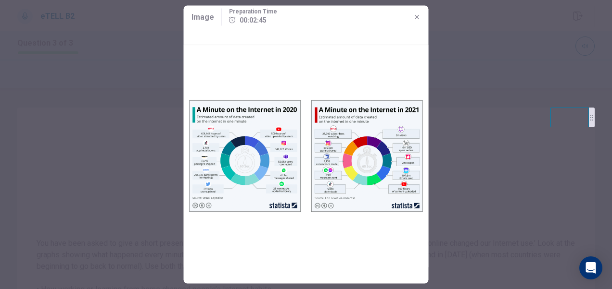
click at [417, 18] on icon "button" at bounding box center [416, 17] width 4 height 4
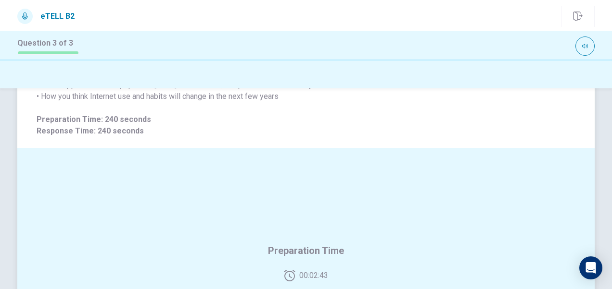
scroll to position [96, 0]
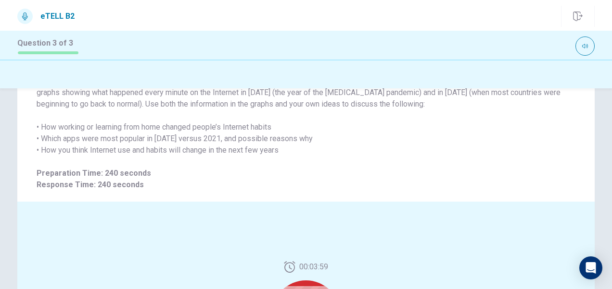
click at [609, 87] on div at bounding box center [306, 74] width 612 height 29
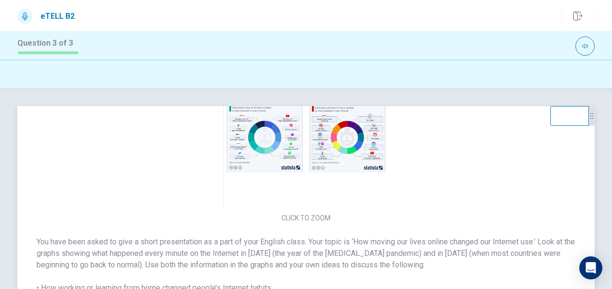
scroll to position [0, 0]
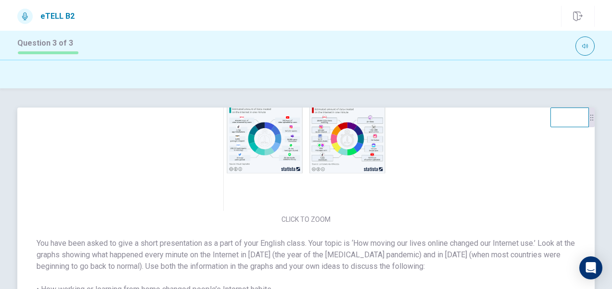
click at [312, 152] on img at bounding box center [306, 136] width 204 height 150
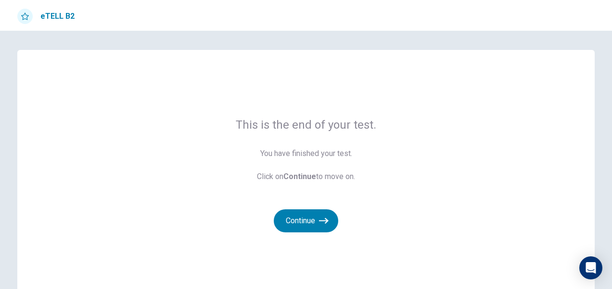
scroll to position [61, 0]
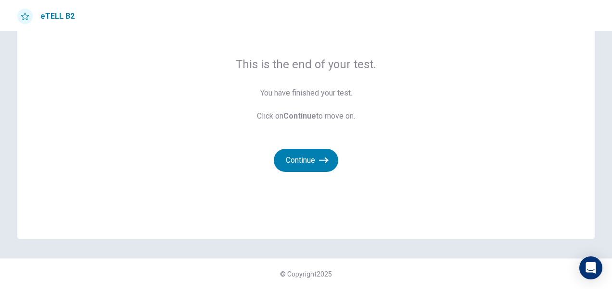
click at [302, 155] on button "Continue" at bounding box center [306, 160] width 64 height 23
